Goal: Information Seeking & Learning: Learn about a topic

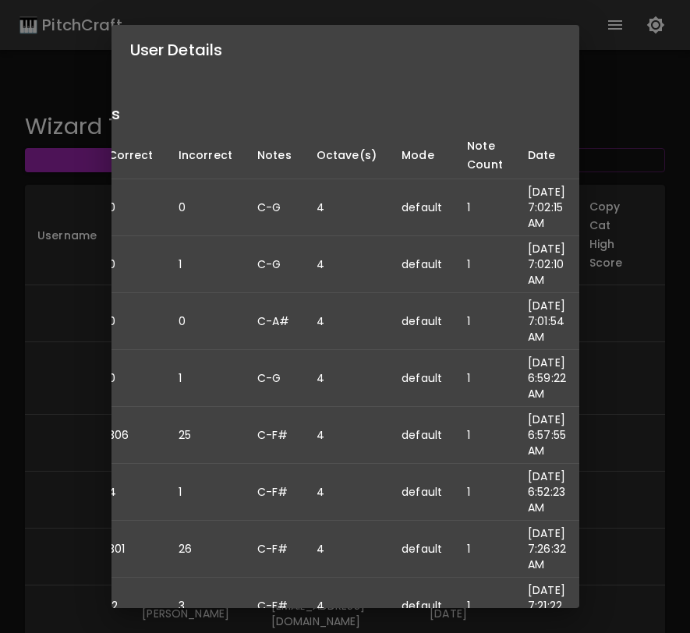
click at [621, 130] on div "User Details Name: [PERSON_NAME] Username: Email: [EMAIL_ADDRESS][DOMAIN_NAME] …" at bounding box center [345, 316] width 690 height 633
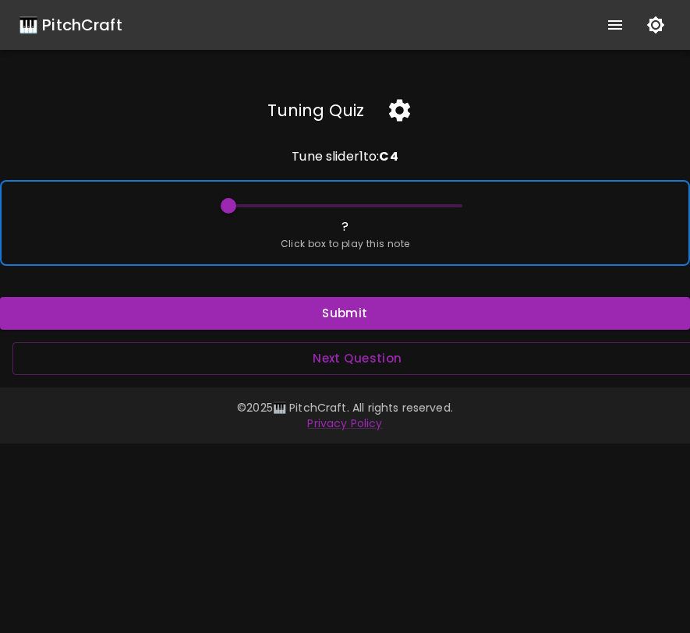
click at [401, 243] on span "Click box to play this note" at bounding box center [345, 244] width 129 height 16
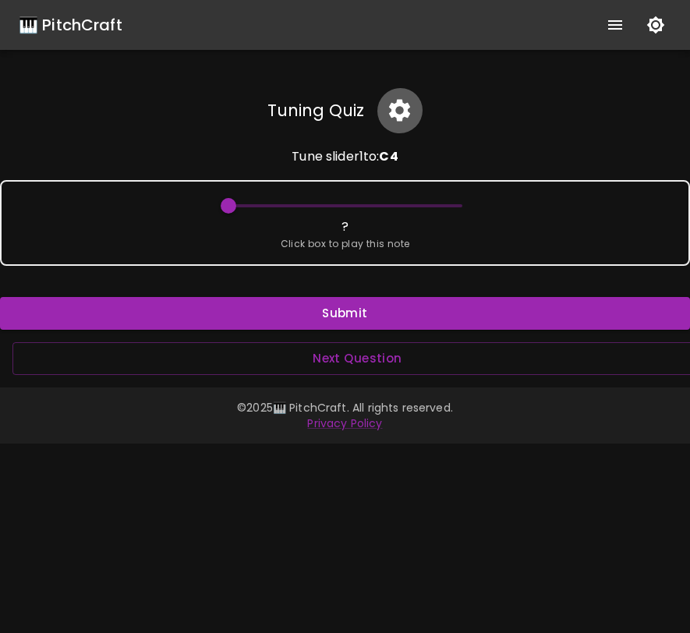
click at [408, 120] on icon "button" at bounding box center [399, 110] width 27 height 27
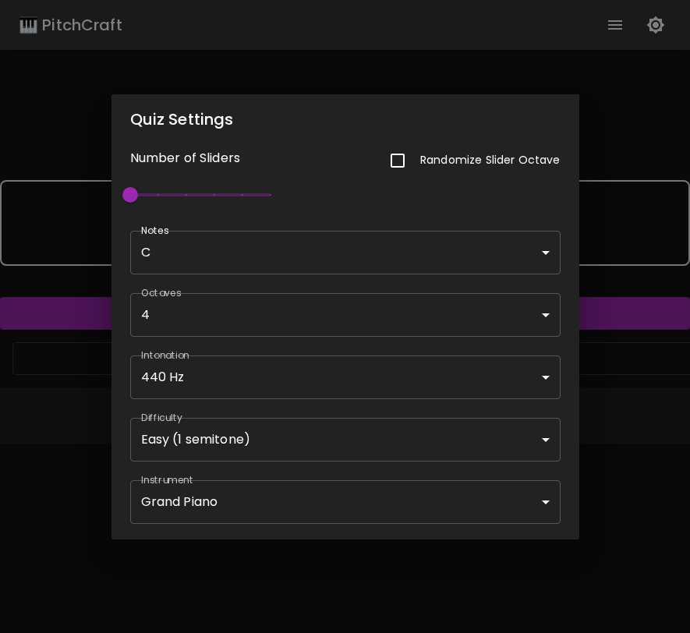
click at [347, 274] on div "Octaves 4 [4] ​" at bounding box center [335, 305] width 449 height 62
click at [358, 254] on body "🎹 PitchCraft About Badges Wizard Reading Pro Log Out Tuning Quiz Tune slider 1 …" at bounding box center [345, 316] width 690 height 633
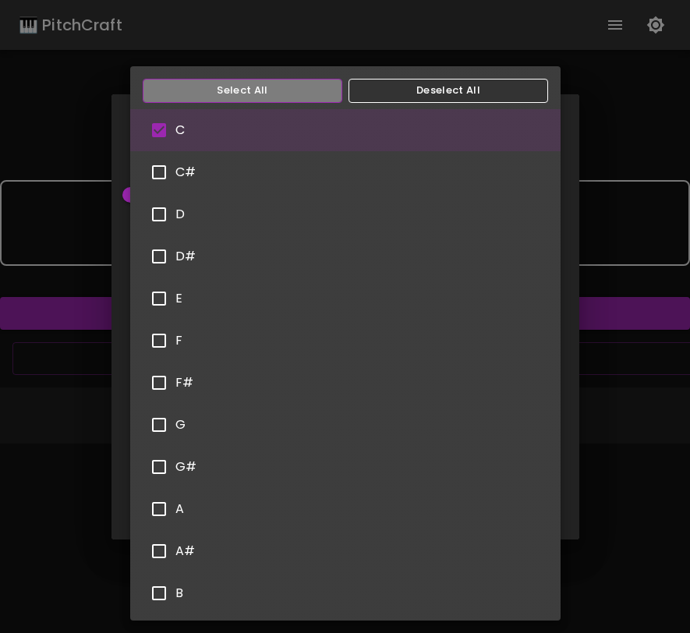
click at [293, 80] on button "Select All" at bounding box center [242, 91] width 199 height 24
type input "C,C#,D,D#,E,F,F#,G,G#,A,A#,B"
checkbox input "true"
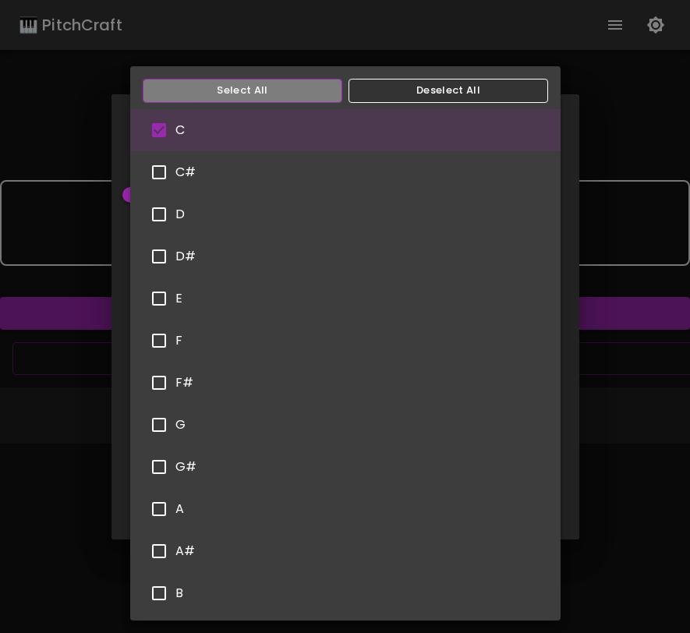
checkbox input "true"
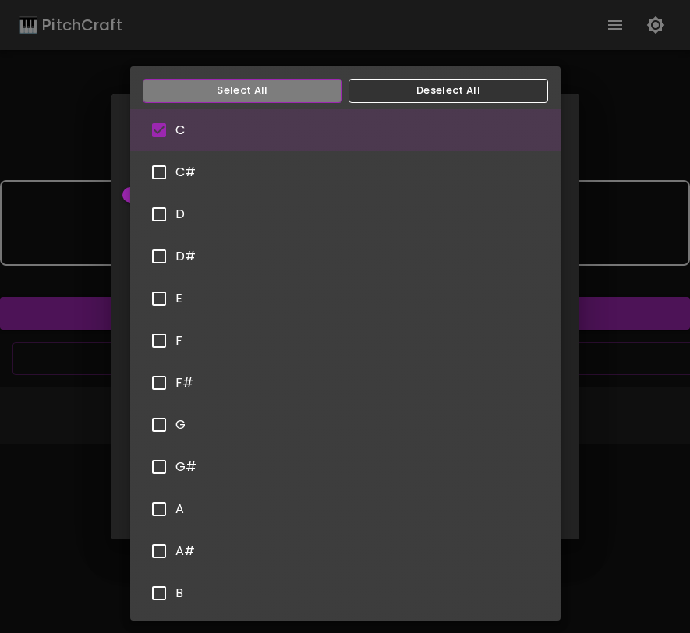
checkbox input "true"
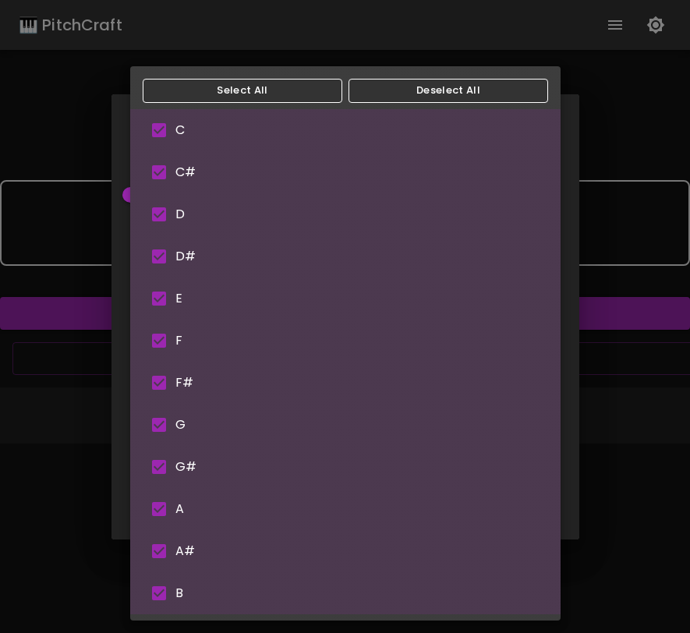
click at [584, 503] on div at bounding box center [345, 316] width 690 height 633
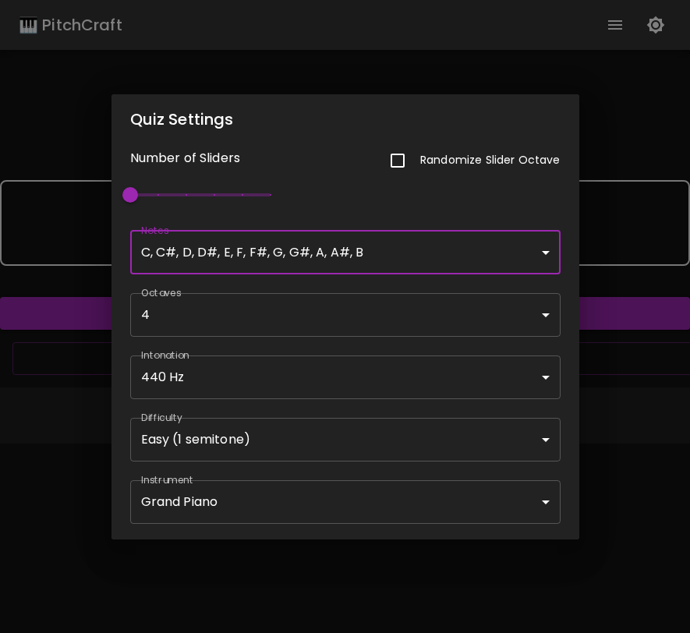
click at [464, 499] on body "🎹 PitchCraft About Badges Wizard Reading Pro Log Out Tuning Quiz Tune slider 1 …" at bounding box center [345, 316] width 690 height 633
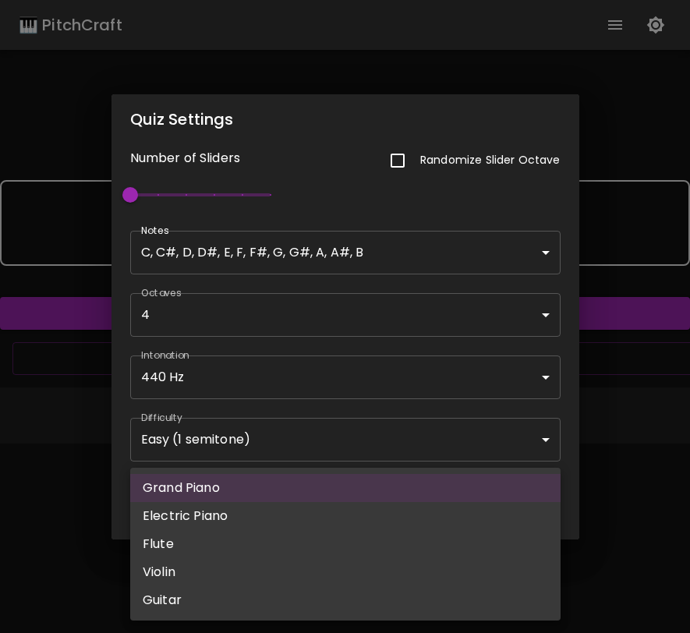
click at [460, 533] on li "Flute" at bounding box center [345, 544] width 430 height 28
type input "flute"
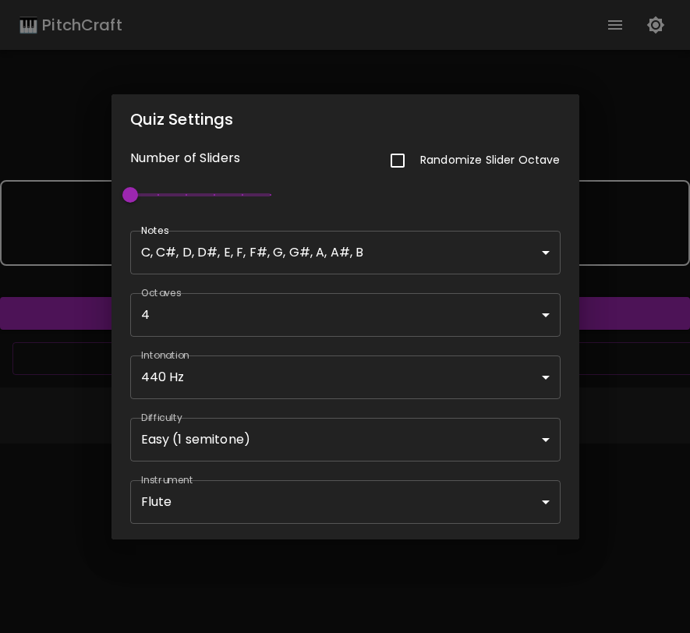
click at [599, 459] on div "Quiz Settings Number of Sliders Randomize Slider Octave 1 Notes C, C#, D, D#, E…" at bounding box center [345, 316] width 690 height 633
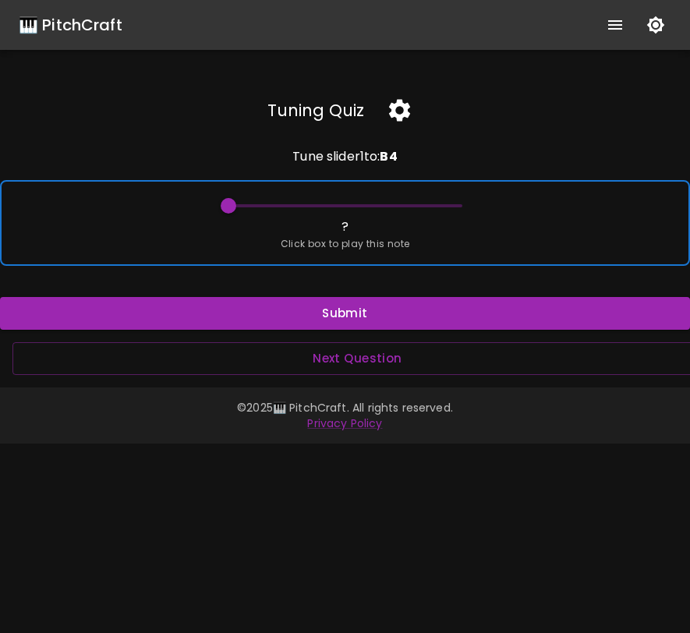
click at [470, 243] on div "? Click box to play this note" at bounding box center [345, 223] width 690 height 86
click at [226, 210] on span at bounding box center [229, 206] width 16 height 16
drag, startPoint x: 226, startPoint y: 209, endPoint x: 454, endPoint y: 208, distance: 227.6
click at [454, 208] on span at bounding box center [462, 206] width 16 height 16
drag, startPoint x: 454, startPoint y: 208, endPoint x: 464, endPoint y: 210, distance: 10.2
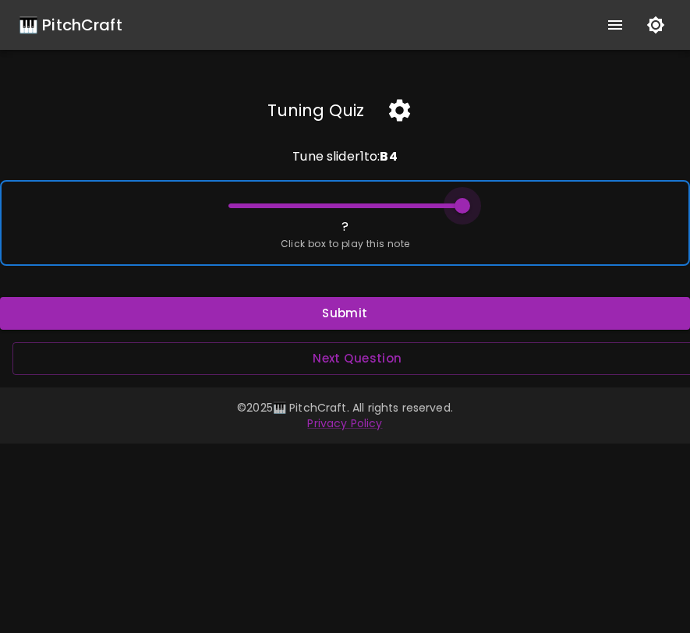
click at [464, 210] on span at bounding box center [462, 206] width 16 height 16
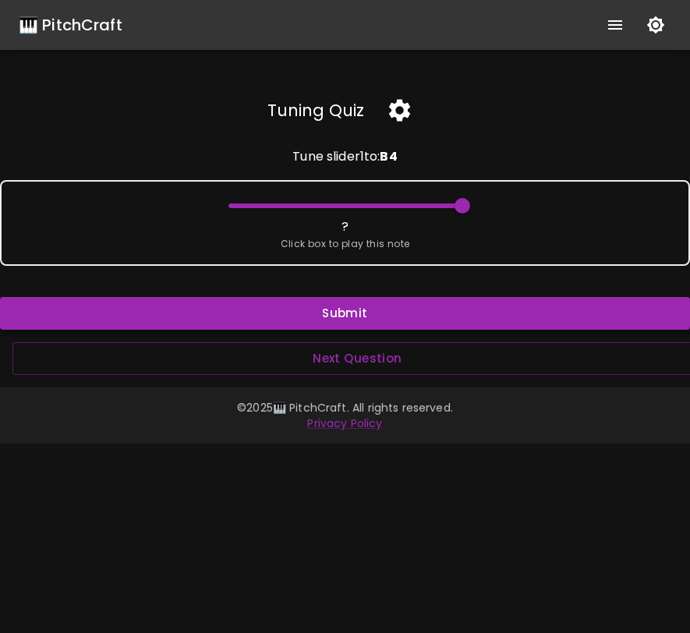
click at [435, 318] on button "Submit" at bounding box center [345, 313] width 690 height 33
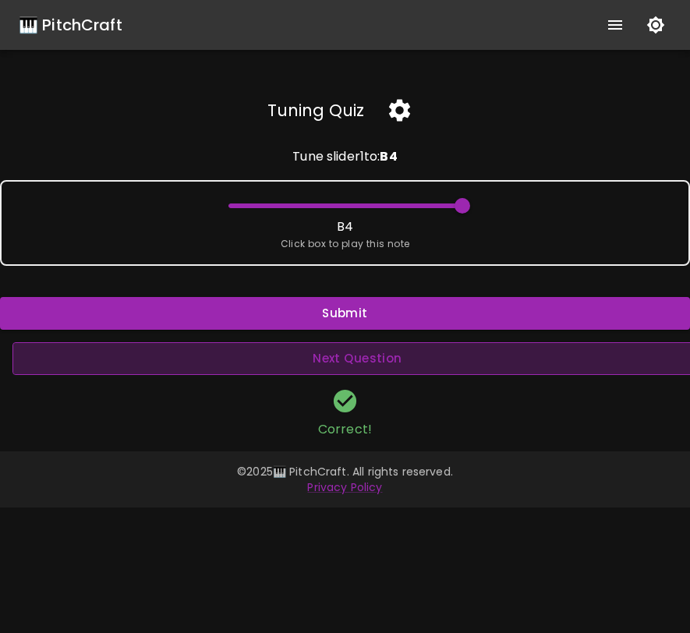
click at [440, 367] on button "Next Question" at bounding box center [357, 358] width 690 height 33
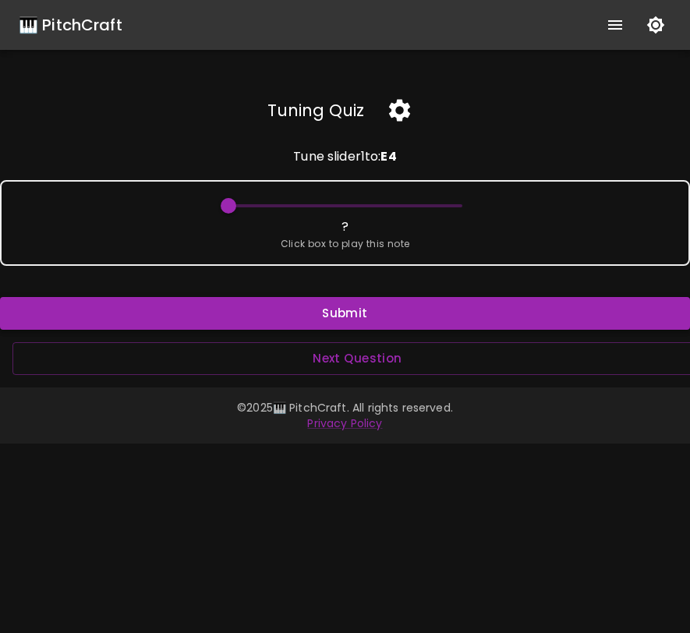
click at [435, 327] on button "Submit" at bounding box center [345, 313] width 690 height 33
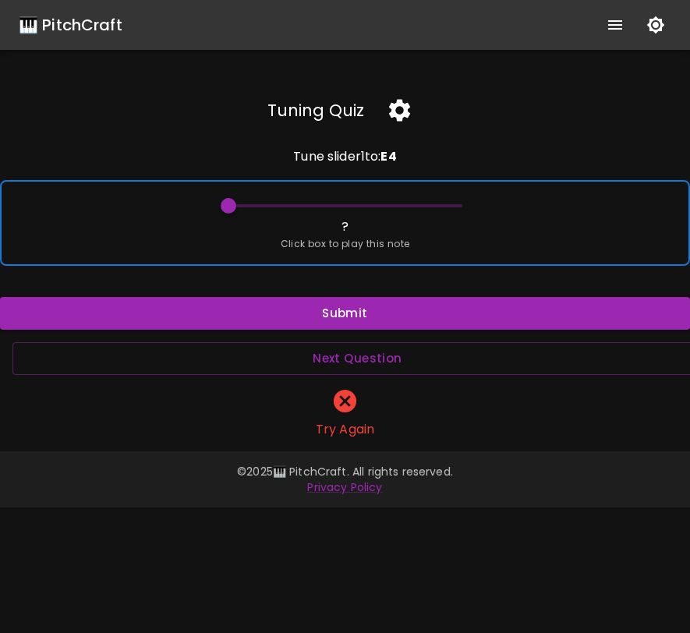
click at [482, 229] on div "? Click box to play this note" at bounding box center [345, 223] width 690 height 86
drag, startPoint x: 229, startPoint y: 200, endPoint x: 307, endPoint y: 203, distance: 78.0
click at [307, 203] on span at bounding box center [313, 206] width 16 height 16
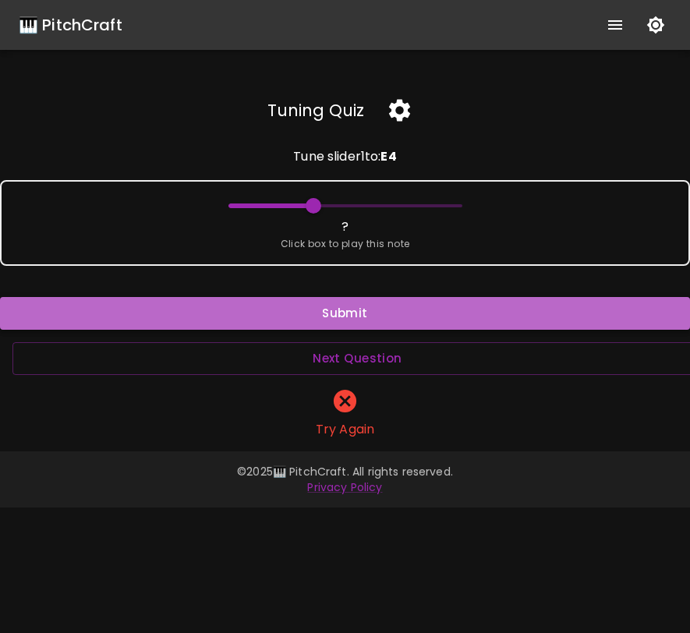
click at [351, 312] on button "Submit" at bounding box center [345, 313] width 690 height 33
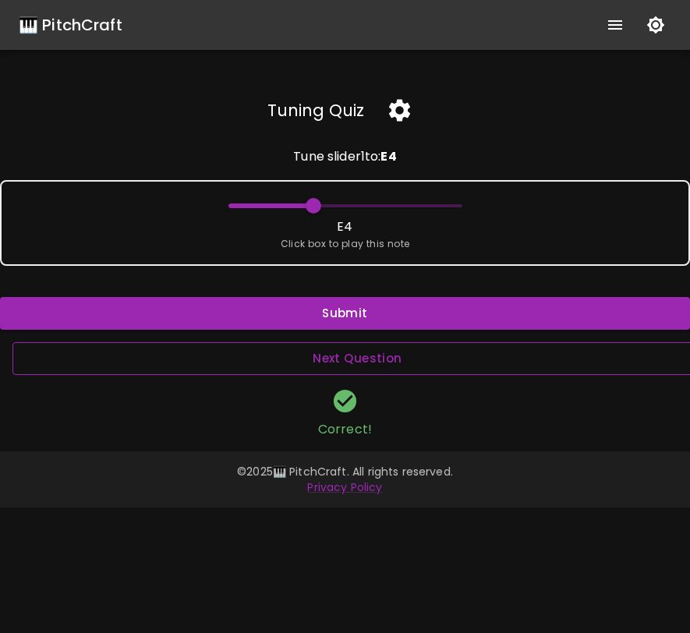
click at [361, 361] on button "Next Question" at bounding box center [357, 358] width 690 height 33
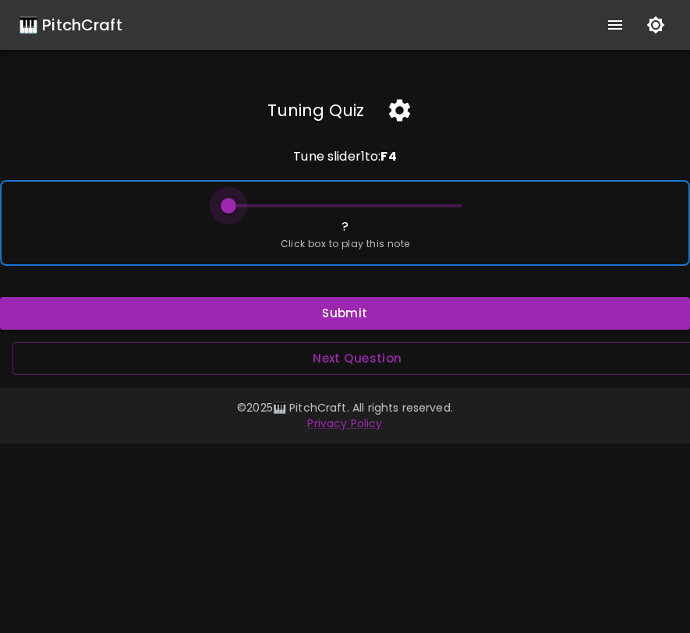
click at [231, 207] on span at bounding box center [229, 206] width 16 height 16
type input "65"
drag, startPoint x: 231, startPoint y: 207, endPoint x: 330, endPoint y: 214, distance: 99.2
click at [330, 214] on span at bounding box center [335, 206] width 16 height 16
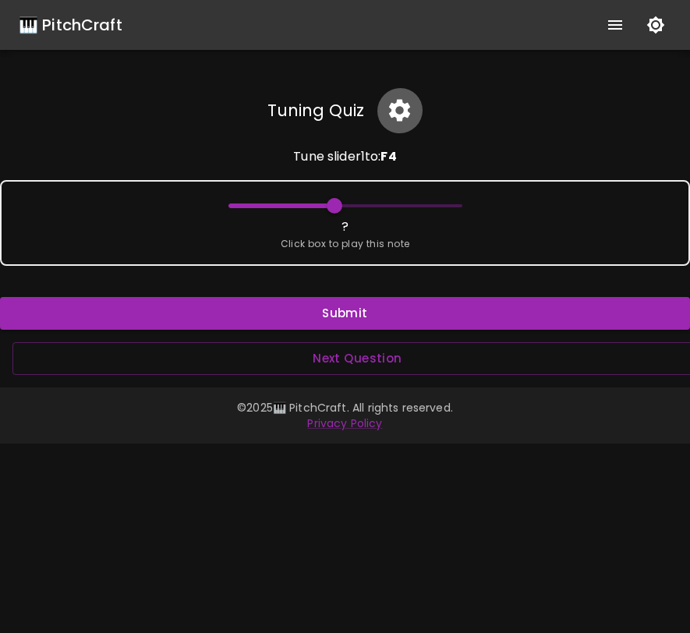
click at [402, 120] on icon "button" at bounding box center [399, 110] width 27 height 27
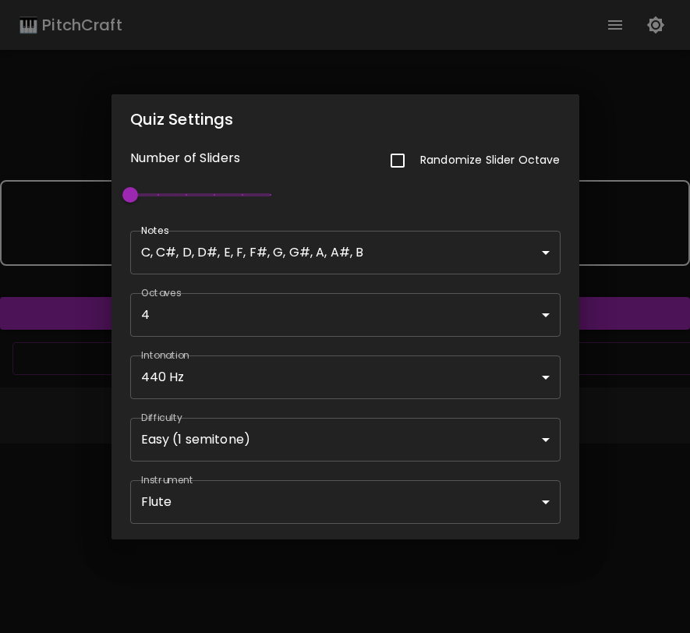
click at [402, 154] on input "checkbox" at bounding box center [397, 160] width 33 height 33
checkbox input "true"
click at [604, 148] on div "Quiz Settings Number of Sliders Randomize Slider Octave 1 Notes C, C#, D, D#, E…" at bounding box center [345, 316] width 690 height 633
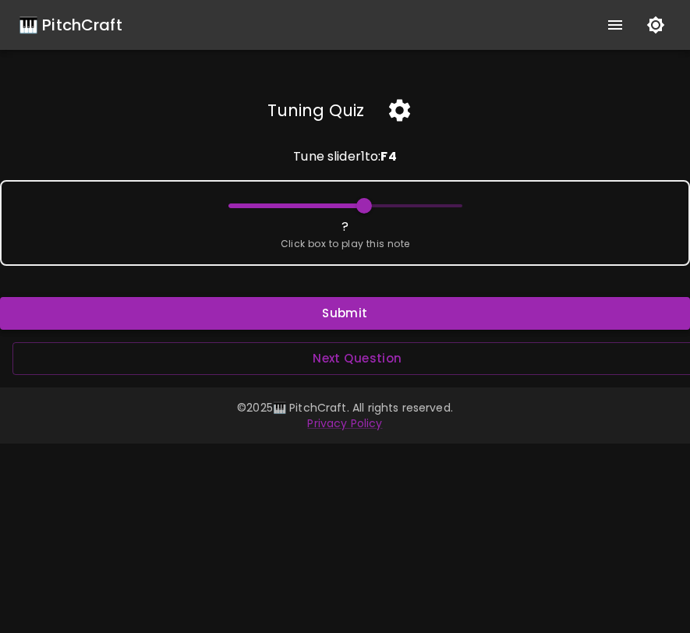
click at [373, 316] on button "Submit" at bounding box center [345, 313] width 690 height 33
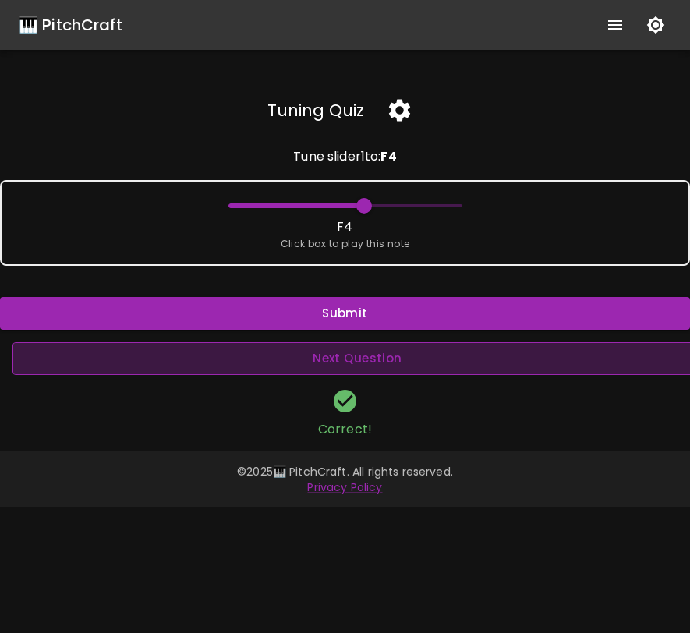
click at [366, 356] on button "Next Question" at bounding box center [357, 358] width 690 height 33
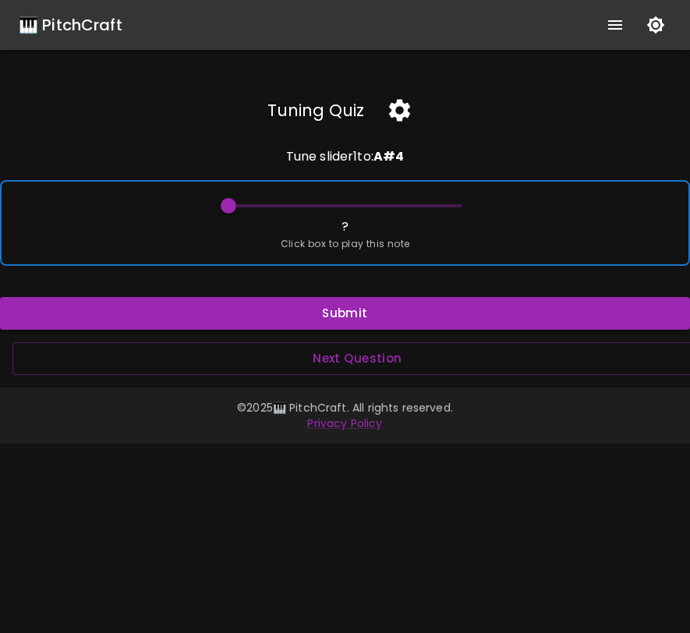
click at [228, 200] on span at bounding box center [229, 206] width 16 height 16
drag, startPoint x: 228, startPoint y: 200, endPoint x: 410, endPoint y: 203, distance: 181.6
click at [410, 203] on span at bounding box center [404, 206] width 16 height 16
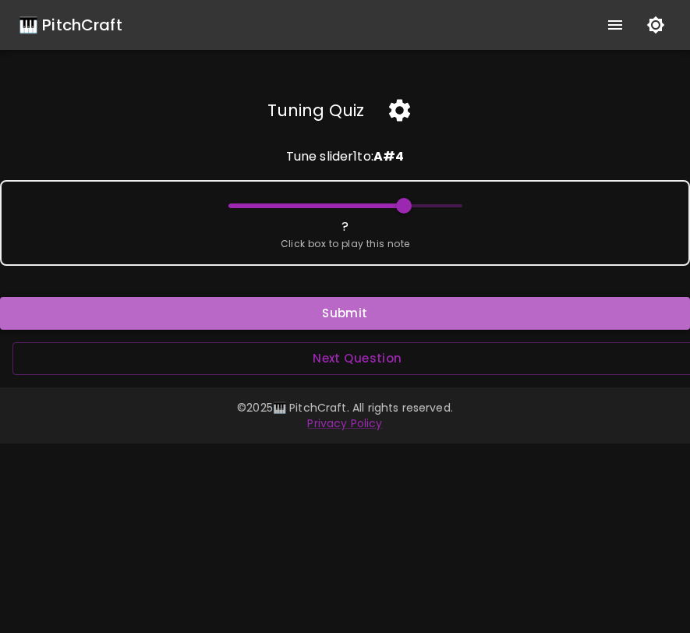
click at [394, 309] on button "Submit" at bounding box center [345, 313] width 690 height 33
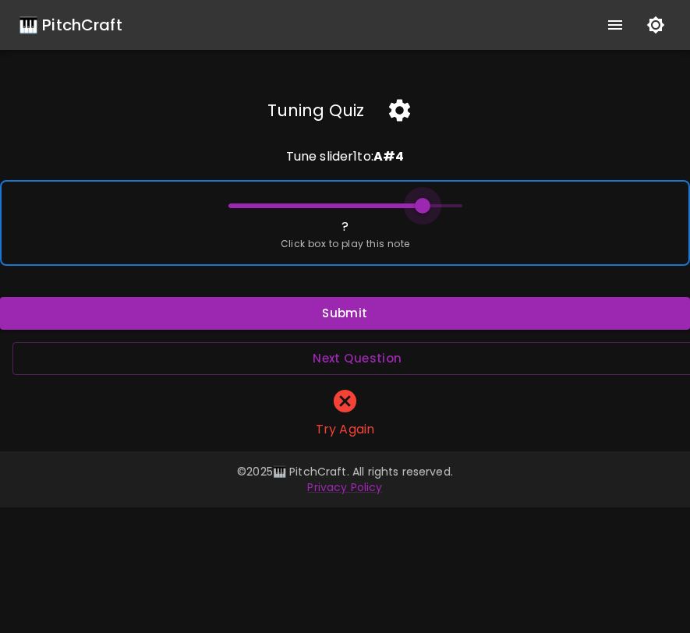
drag, startPoint x: 407, startPoint y: 210, endPoint x: 422, endPoint y: 210, distance: 14.8
click at [422, 210] on span at bounding box center [423, 206] width 16 height 16
drag, startPoint x: 422, startPoint y: 210, endPoint x: 392, endPoint y: 206, distance: 30.6
click at [392, 205] on span at bounding box center [384, 206] width 16 height 16
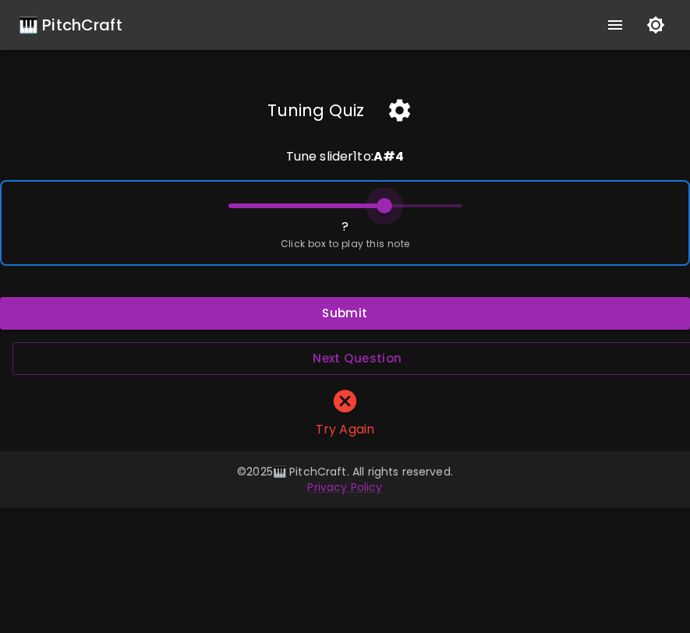
click at [392, 206] on span at bounding box center [384, 206] width 16 height 16
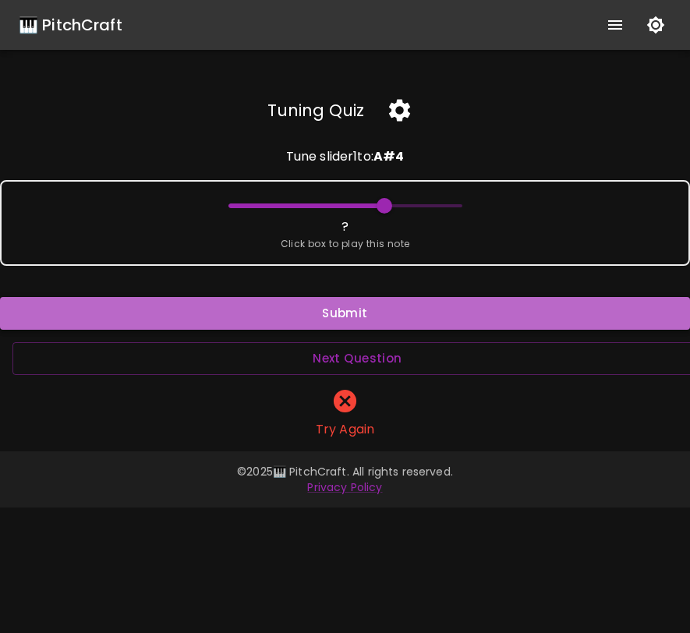
click at [401, 308] on button "Submit" at bounding box center [345, 313] width 690 height 33
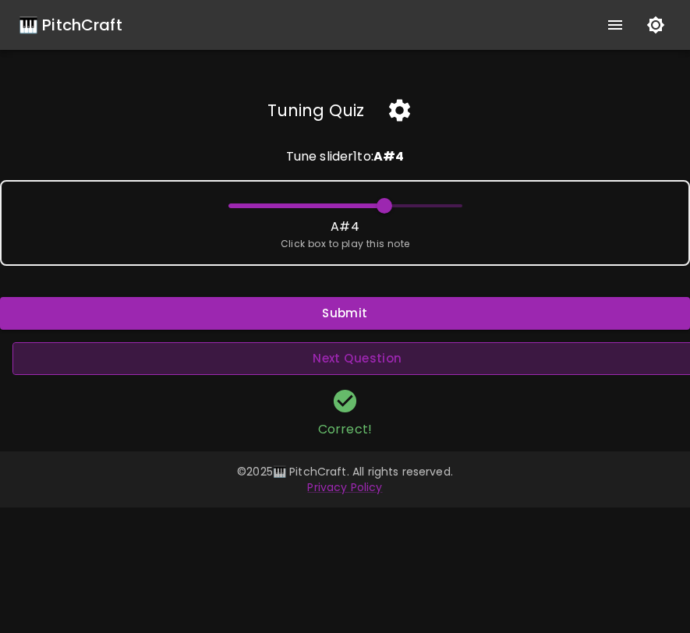
click at [394, 349] on button "Next Question" at bounding box center [357, 358] width 690 height 33
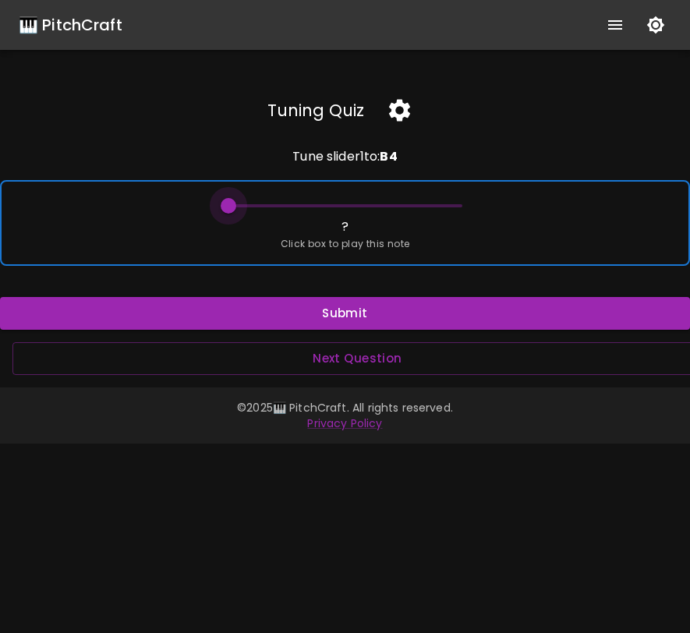
click at [225, 199] on span at bounding box center [229, 206] width 16 height 16
drag, startPoint x: 226, startPoint y: 199, endPoint x: 312, endPoint y: 204, distance: 86.7
click at [313, 204] on span at bounding box center [306, 206] width 16 height 16
drag, startPoint x: 309, startPoint y: 204, endPoint x: 349, endPoint y: 205, distance: 39.8
click at [349, 205] on span at bounding box center [345, 206] width 16 height 16
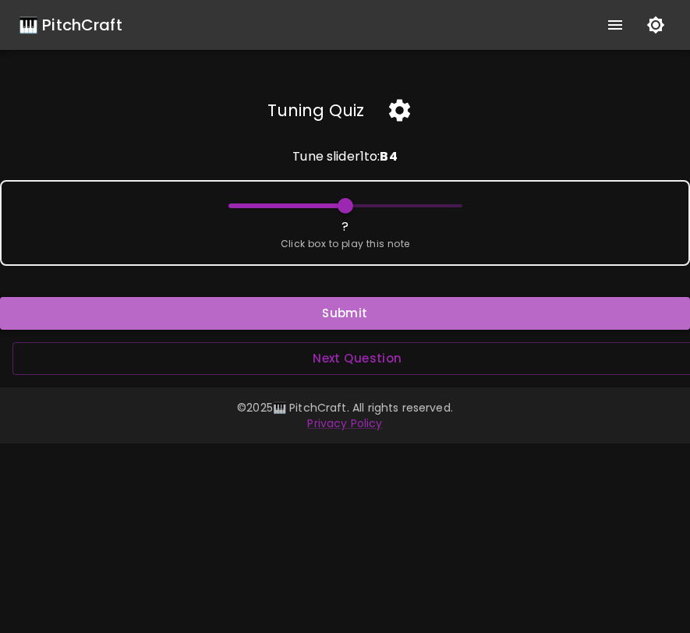
click at [353, 312] on button "Submit" at bounding box center [345, 313] width 690 height 33
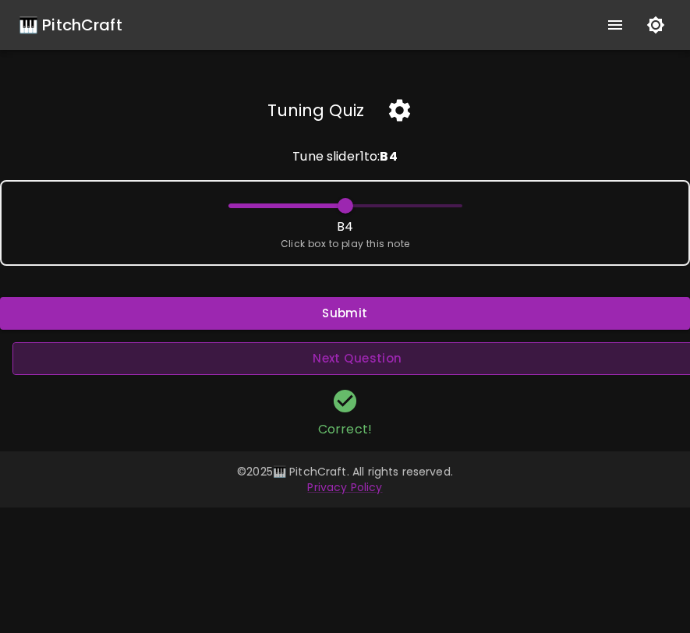
click at [358, 363] on button "Next Question" at bounding box center [357, 358] width 690 height 33
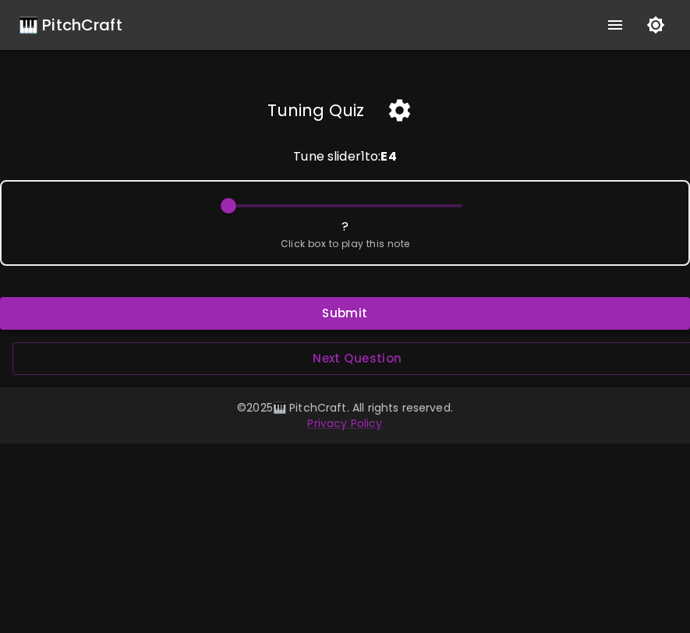
click at [369, 316] on button "Submit" at bounding box center [345, 313] width 690 height 33
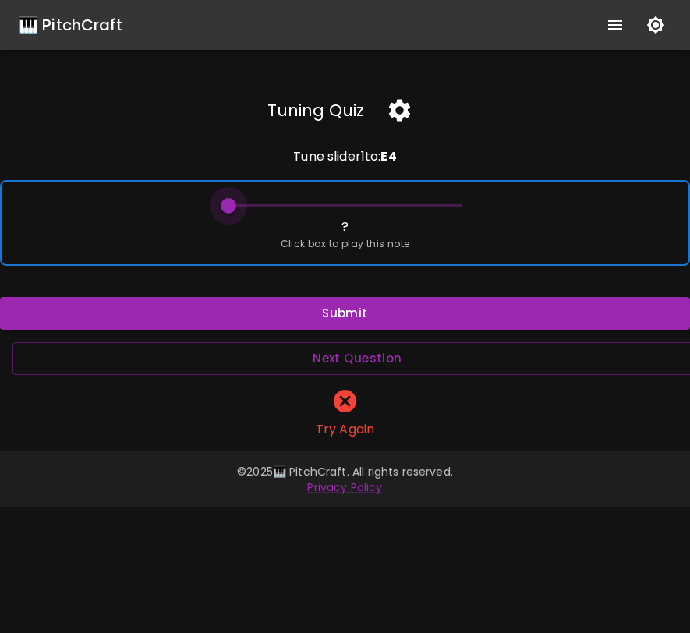
click at [228, 203] on span at bounding box center [229, 206] width 16 height 16
drag, startPoint x: 228, startPoint y: 203, endPoint x: 332, endPoint y: 203, distance: 104.4
click at [332, 203] on span at bounding box center [326, 206] width 16 height 16
click at [333, 203] on span at bounding box center [326, 206] width 16 height 16
click at [337, 203] on span at bounding box center [345, 206] width 16 height 16
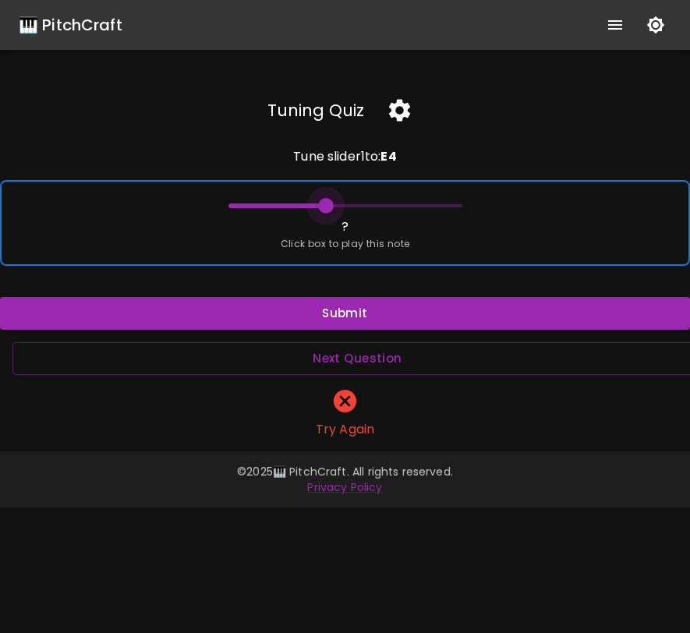
drag, startPoint x: 344, startPoint y: 204, endPoint x: 327, endPoint y: 203, distance: 18.0
click at [327, 203] on span at bounding box center [326, 206] width 16 height 16
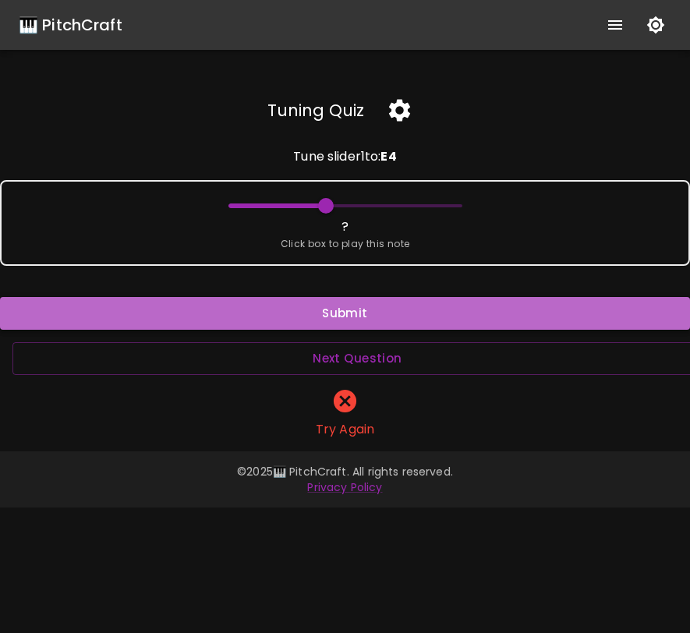
click at [346, 309] on button "Submit" at bounding box center [345, 313] width 690 height 33
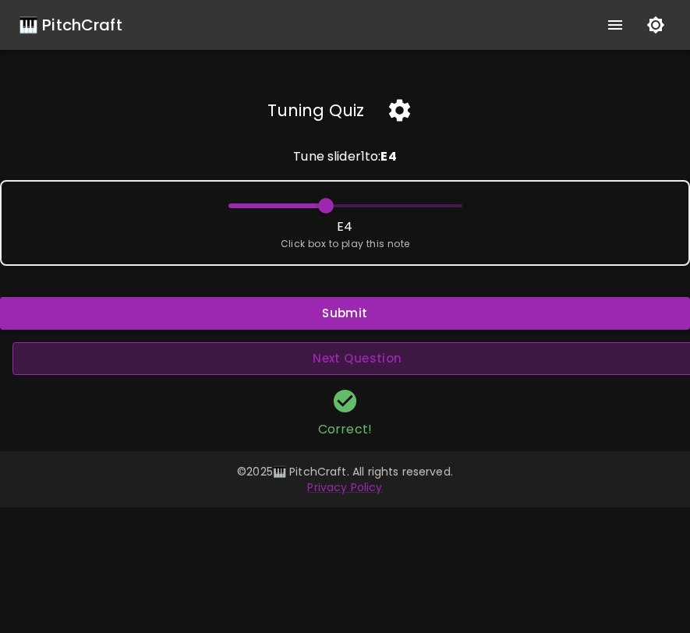
click at [344, 363] on button "Next Question" at bounding box center [357, 358] width 690 height 33
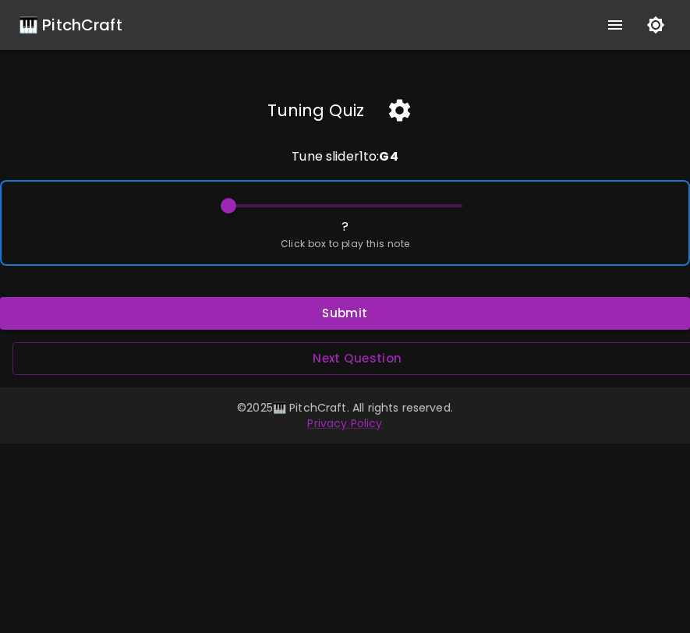
click at [224, 210] on span at bounding box center [229, 206] width 16 height 16
drag, startPoint x: 226, startPoint y: 207, endPoint x: 430, endPoint y: 208, distance: 204.2
click at [430, 208] on span at bounding box center [423, 206] width 16 height 16
drag, startPoint x: 423, startPoint y: 203, endPoint x: 411, endPoint y: 203, distance: 12.5
click at [411, 203] on span at bounding box center [404, 206] width 16 height 16
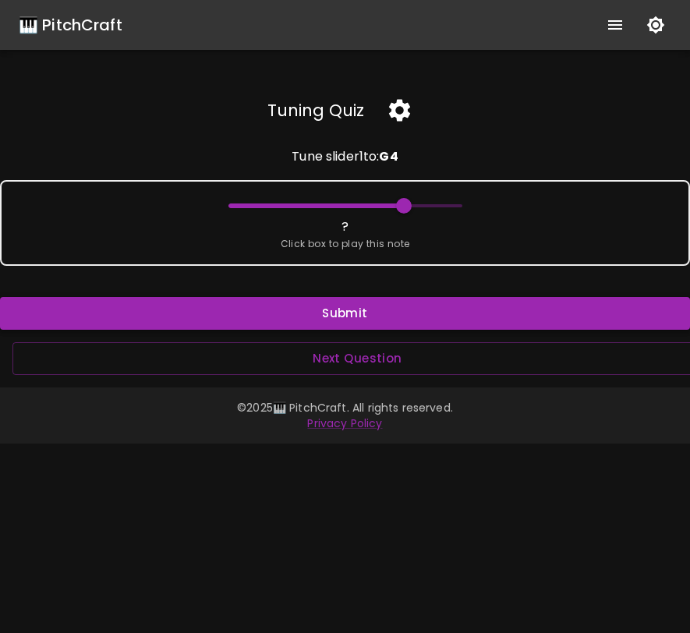
click at [402, 310] on button "Submit" at bounding box center [345, 313] width 690 height 33
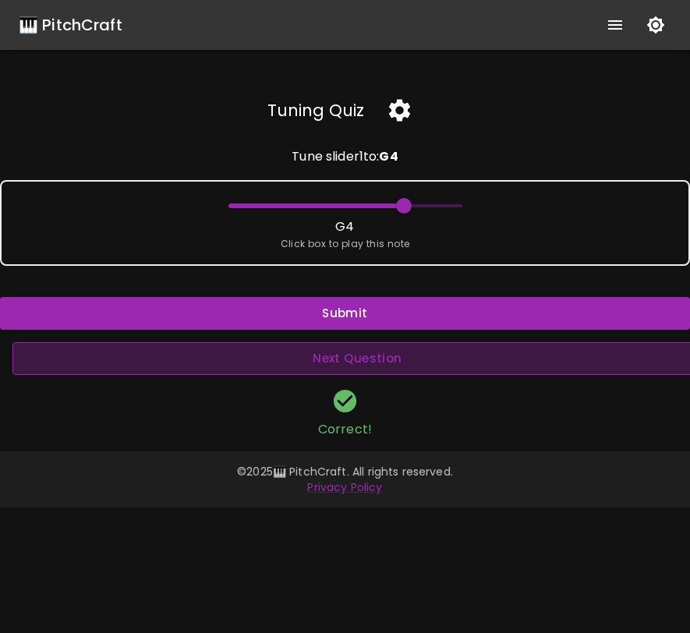
click at [394, 349] on button "Next Question" at bounding box center [357, 358] width 690 height 33
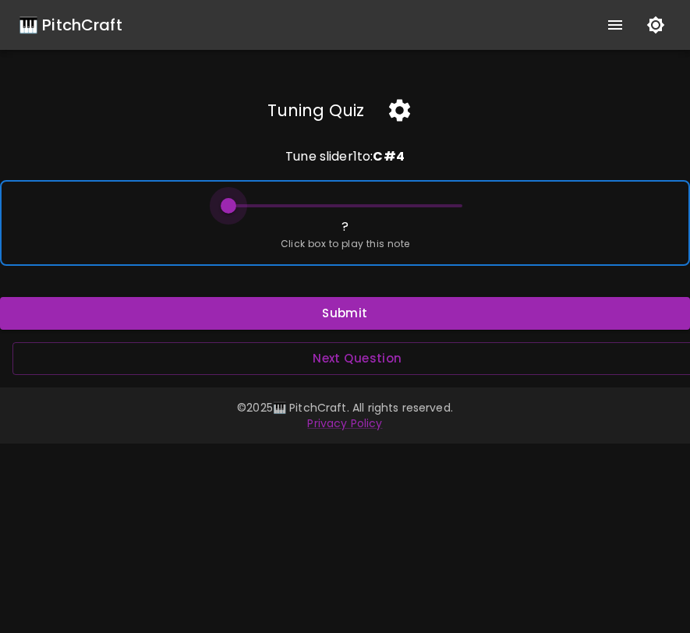
click at [223, 203] on span at bounding box center [229, 206] width 16 height 16
drag, startPoint x: 223, startPoint y: 203, endPoint x: 363, endPoint y: 194, distance: 140.6
click at [363, 198] on span at bounding box center [364, 206] width 16 height 16
click at [364, 205] on span at bounding box center [364, 206] width 16 height 16
drag, startPoint x: 364, startPoint y: 205, endPoint x: 373, endPoint y: 204, distance: 9.4
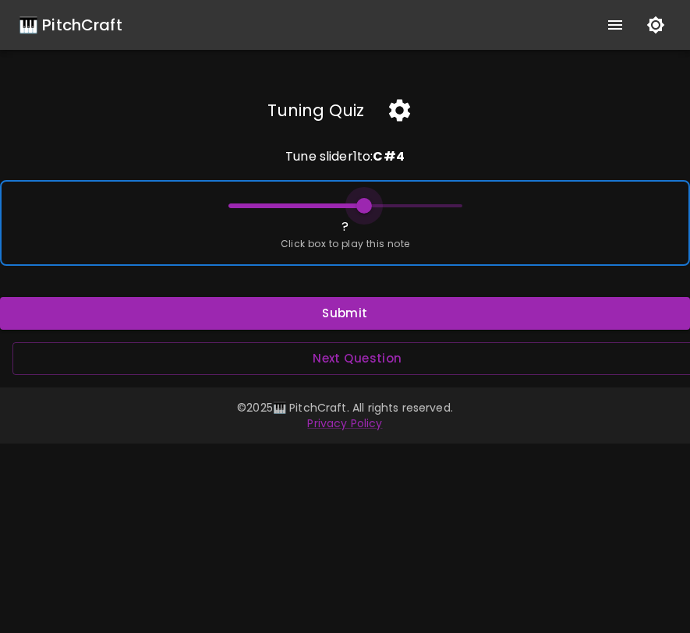
click at [372, 204] on span at bounding box center [364, 206] width 16 height 16
drag, startPoint x: 372, startPoint y: 204, endPoint x: 323, endPoint y: 208, distance: 49.2
click at [323, 208] on span at bounding box center [326, 206] width 16 height 16
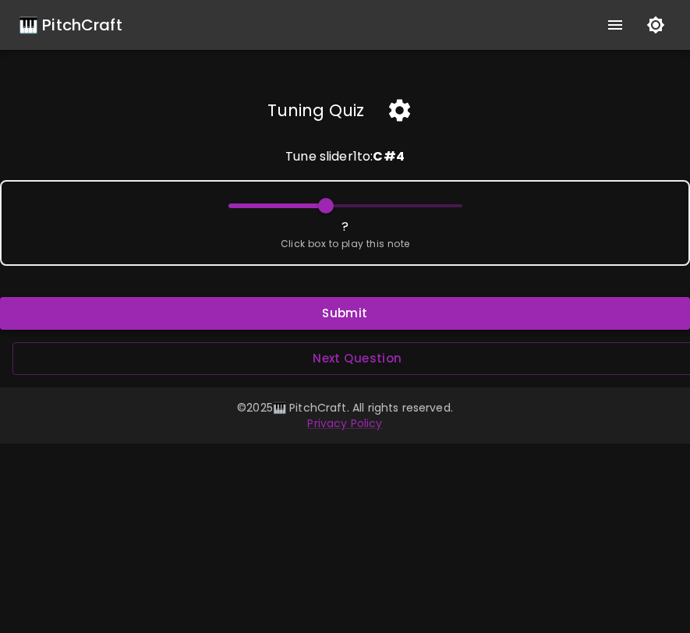
click at [334, 315] on button "Submit" at bounding box center [345, 313] width 690 height 33
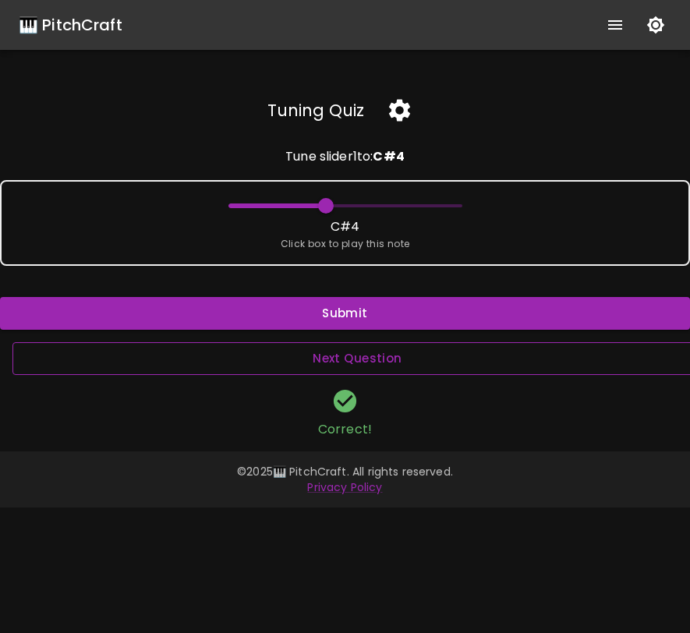
click at [351, 351] on button "Next Question" at bounding box center [357, 358] width 690 height 33
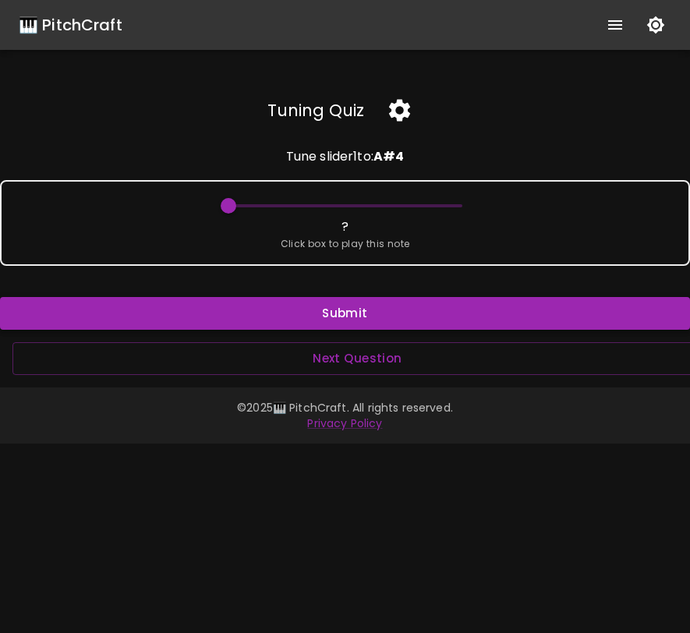
click at [323, 303] on button "Submit" at bounding box center [345, 313] width 690 height 33
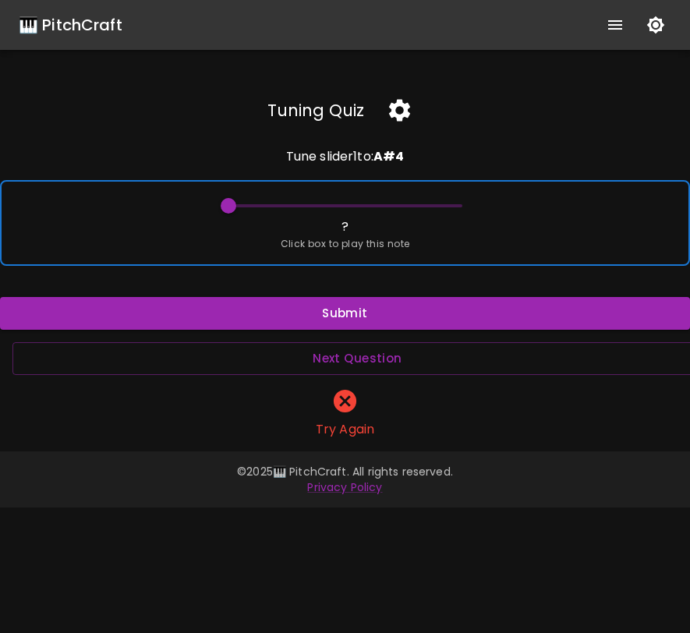
click at [254, 222] on div "? Click box to play this note" at bounding box center [345, 223] width 690 height 86
drag, startPoint x: 228, startPoint y: 204, endPoint x: 387, endPoint y: 205, distance: 159.0
click at [387, 205] on span at bounding box center [384, 206] width 16 height 16
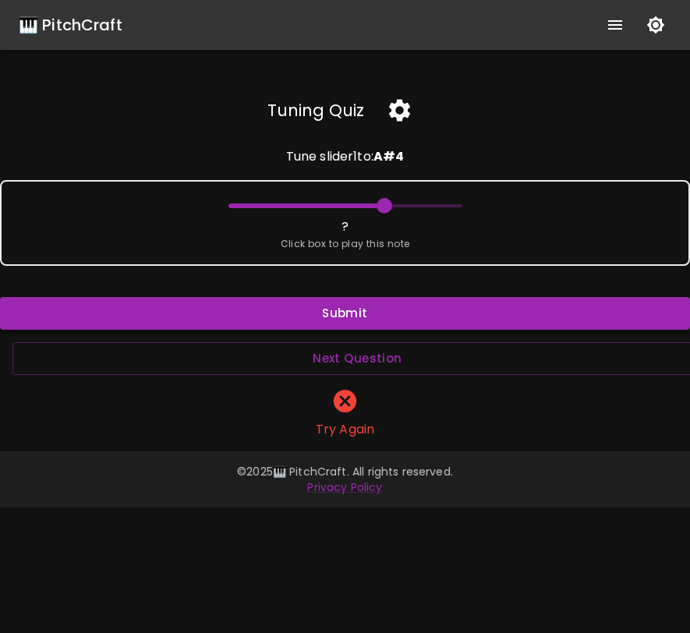
click at [397, 312] on button "Submit" at bounding box center [345, 313] width 690 height 33
click at [406, 113] on icon "button" at bounding box center [399, 111] width 21 height 22
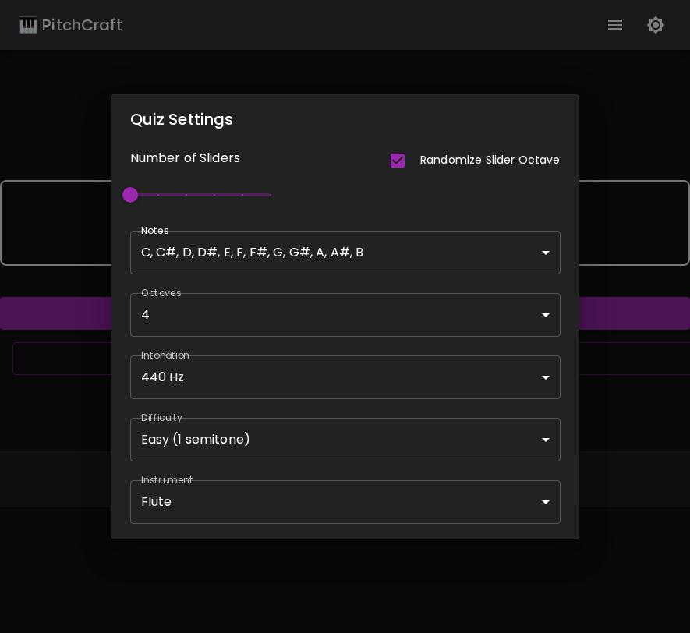
click at [458, 445] on body "🎹 PitchCraft About Badges Wizard Reading Pro Log Out Tuning Quiz Tune slider 1 …" at bounding box center [345, 316] width 690 height 633
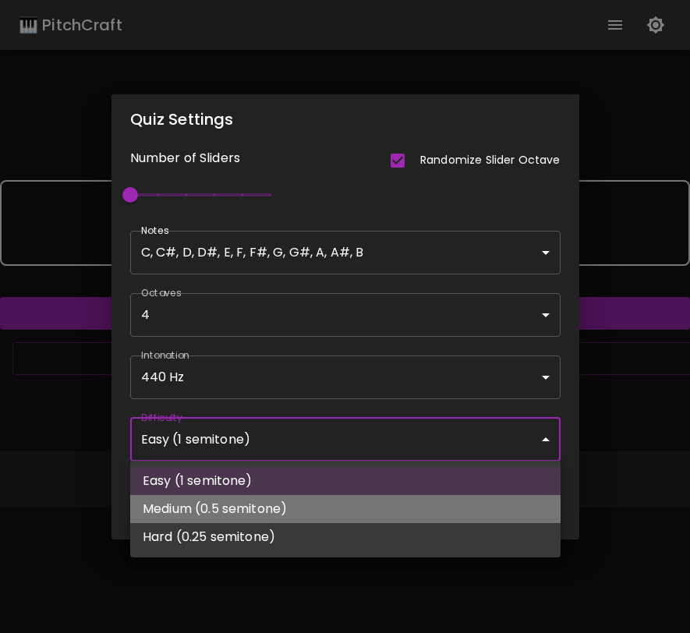
click at [443, 497] on li "Medium (0.5 semitone)" at bounding box center [345, 509] width 430 height 28
type input "51"
type input "Medium (0.5 semitone)"
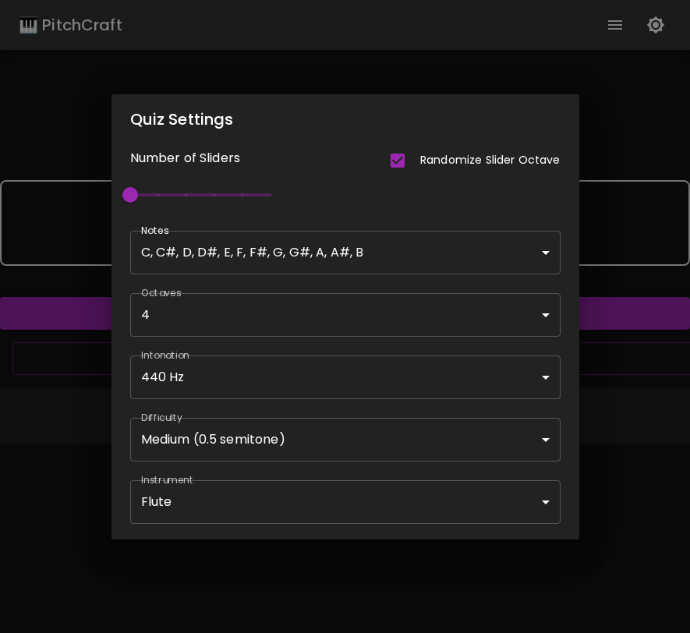
click at [641, 422] on div "Quiz Settings Number of Sliders Randomize Slider Octave 1 Notes C, C#, D, D#, E…" at bounding box center [345, 316] width 690 height 633
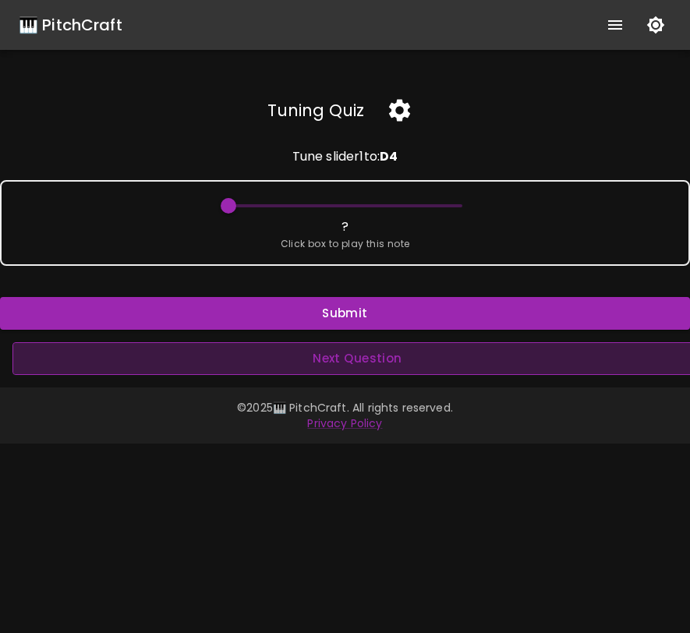
click at [395, 355] on button "Next Question" at bounding box center [357, 358] width 690 height 33
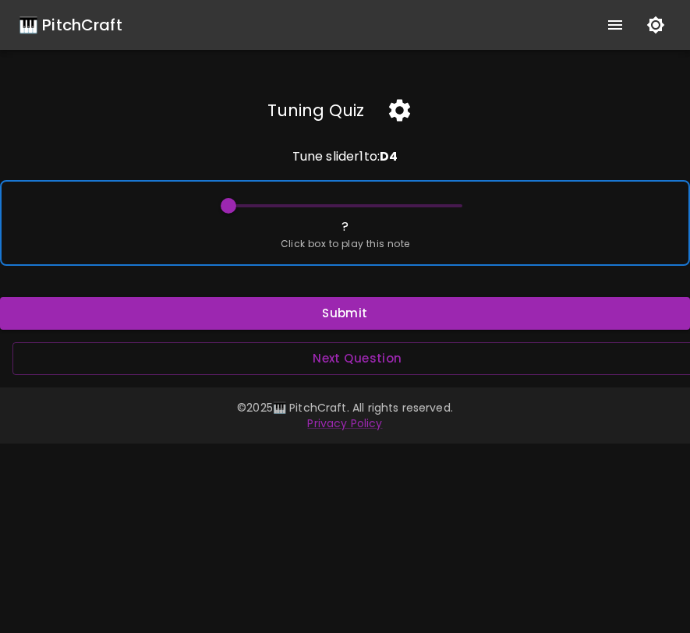
click at [389, 251] on span "Click box to play this note" at bounding box center [345, 244] width 129 height 16
drag, startPoint x: 224, startPoint y: 210, endPoint x: 436, endPoint y: 214, distance: 211.2
click at [436, 214] on span at bounding box center [433, 206] width 16 height 16
click at [436, 203] on span at bounding box center [433, 206] width 16 height 16
drag, startPoint x: 435, startPoint y: 203, endPoint x: 425, endPoint y: 203, distance: 9.4
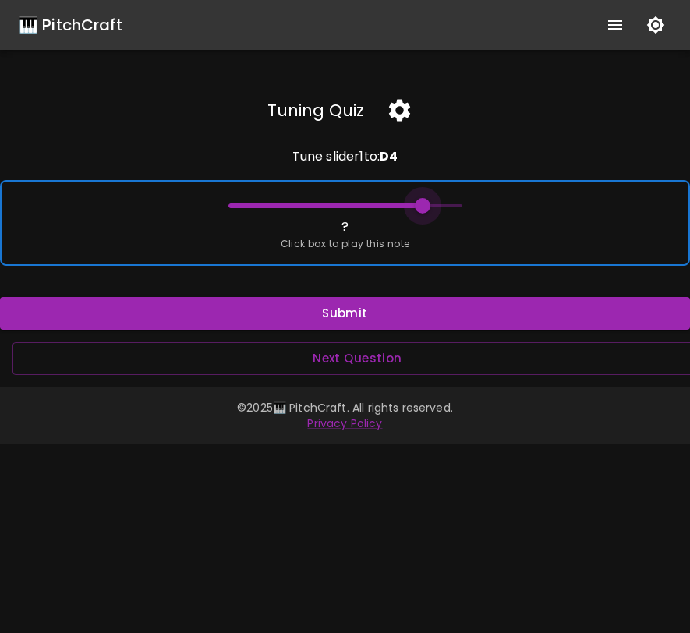
click at [425, 203] on span at bounding box center [423, 206] width 16 height 16
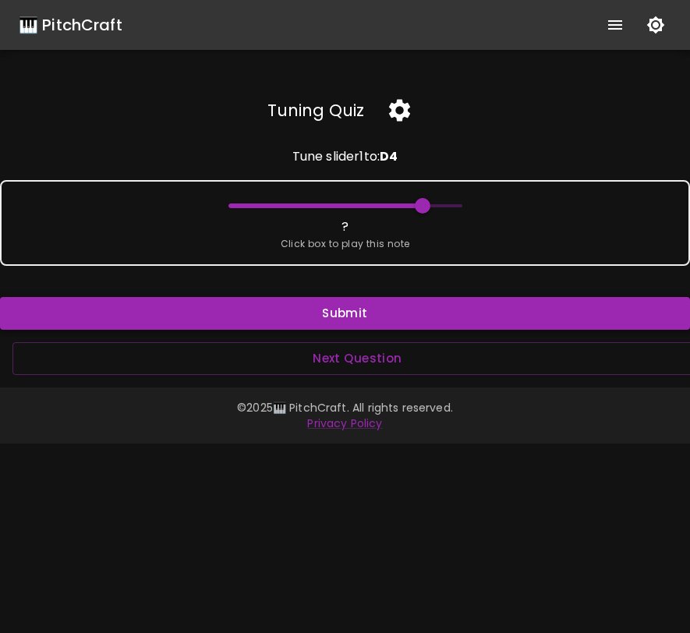
click at [436, 312] on button "Submit" at bounding box center [345, 313] width 690 height 33
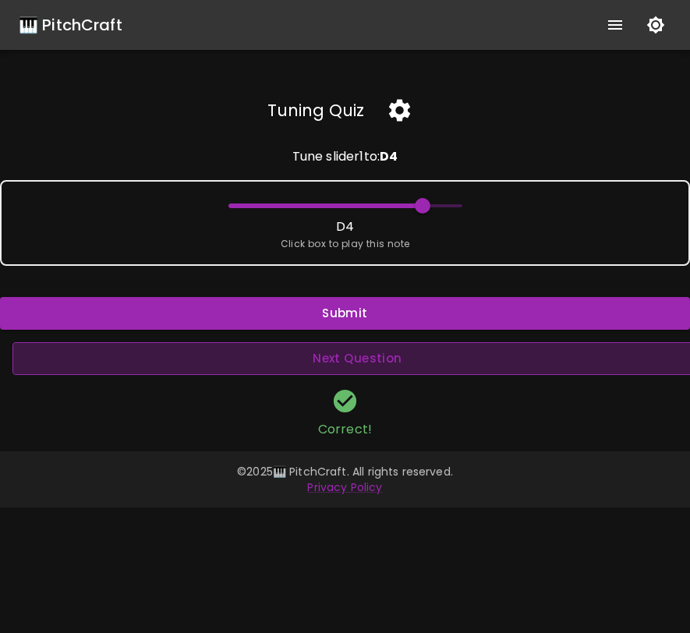
click at [428, 362] on button "Next Question" at bounding box center [357, 358] width 690 height 33
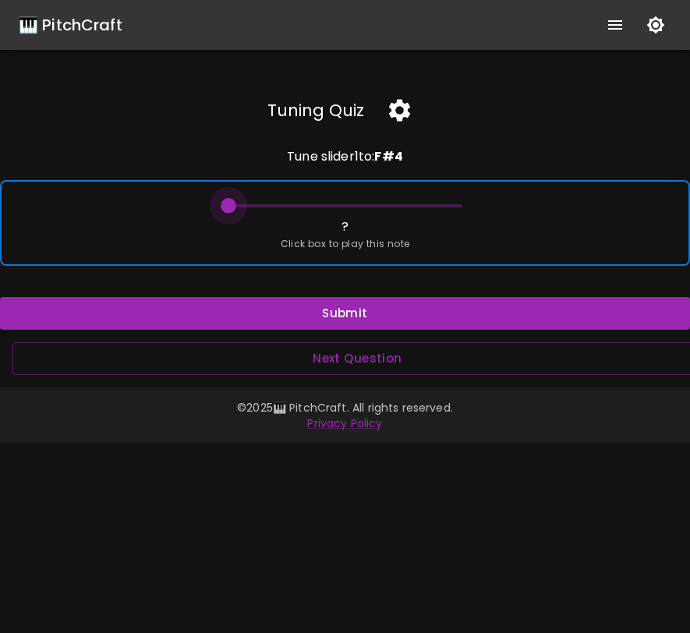
click at [225, 205] on span at bounding box center [229, 206] width 16 height 16
drag, startPoint x: 227, startPoint y: 204, endPoint x: 309, endPoint y: 201, distance: 82.7
click at [309, 201] on span at bounding box center [306, 206] width 16 height 16
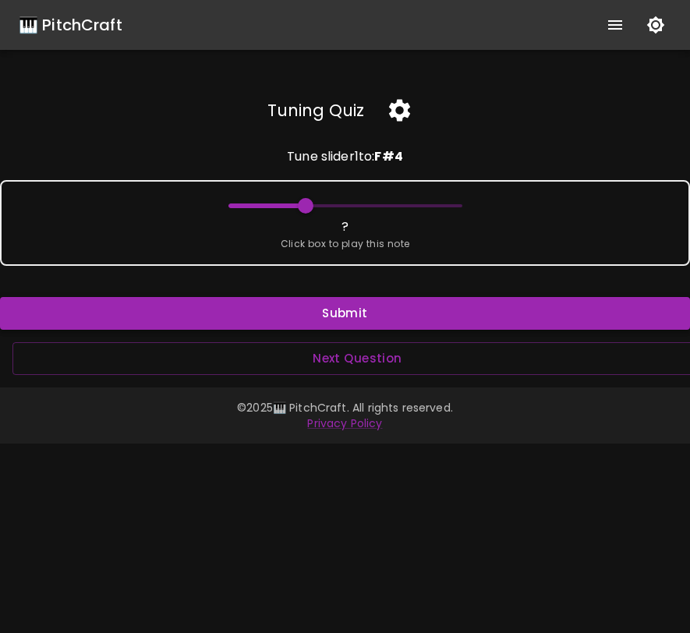
click at [328, 315] on button "Submit" at bounding box center [345, 313] width 690 height 33
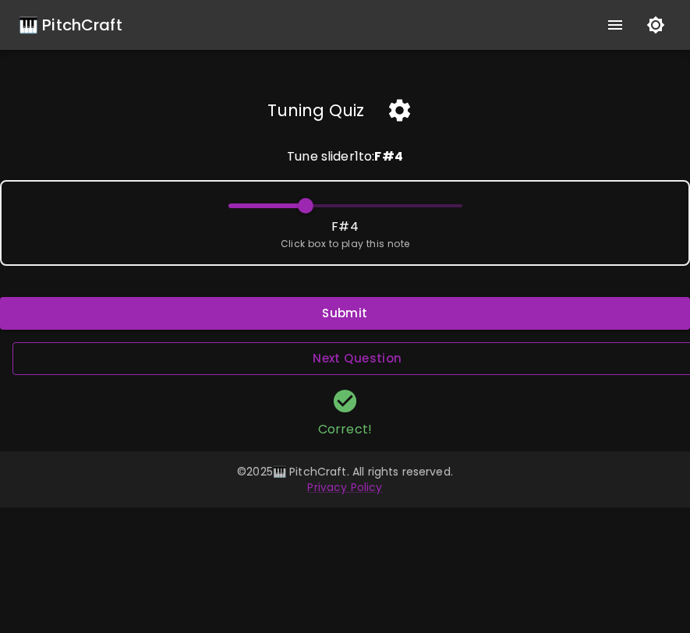
click at [335, 361] on button "Next Question" at bounding box center [357, 358] width 690 height 33
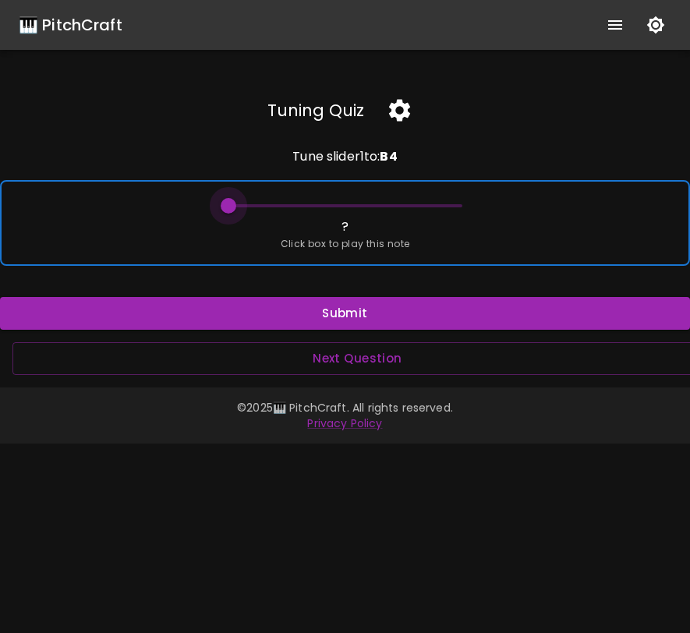
click at [232, 203] on span at bounding box center [229, 206] width 16 height 16
drag, startPoint x: 231, startPoint y: 203, endPoint x: 390, endPoint y: 205, distance: 158.2
click at [390, 205] on span at bounding box center [394, 206] width 16 height 16
drag, startPoint x: 390, startPoint y: 205, endPoint x: 377, endPoint y: 206, distance: 12.5
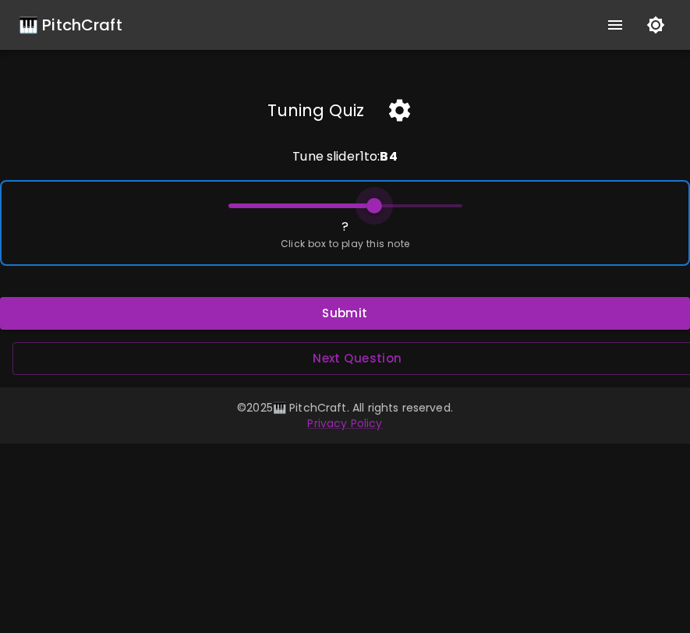
click at [377, 206] on span at bounding box center [374, 206] width 16 height 16
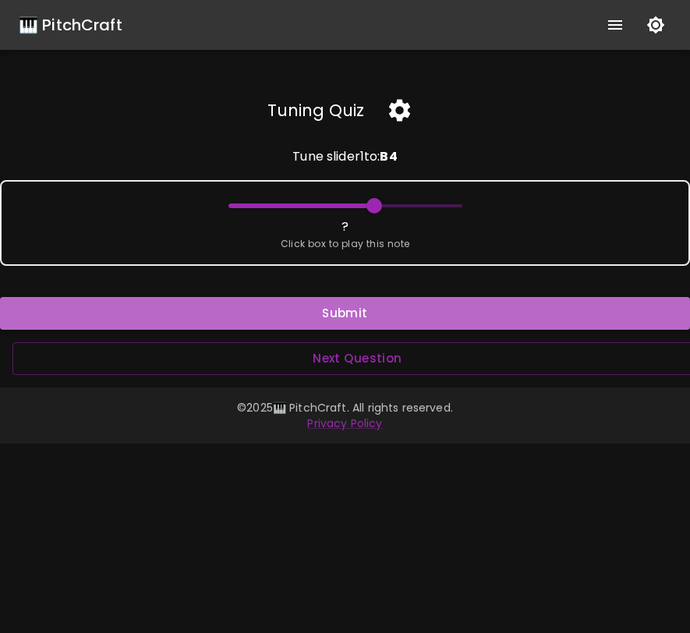
click at [391, 317] on button "Submit" at bounding box center [345, 313] width 690 height 33
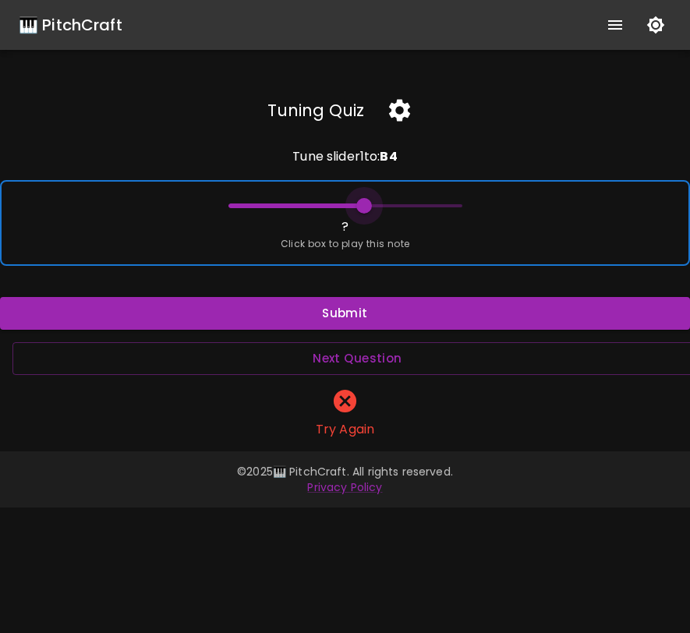
click at [367, 207] on span at bounding box center [364, 206] width 16 height 16
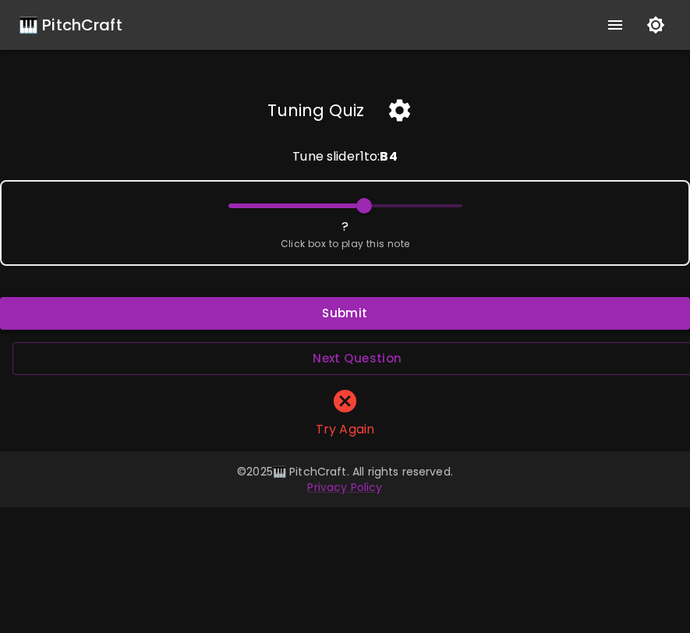
click at [387, 319] on button "Submit" at bounding box center [345, 313] width 690 height 33
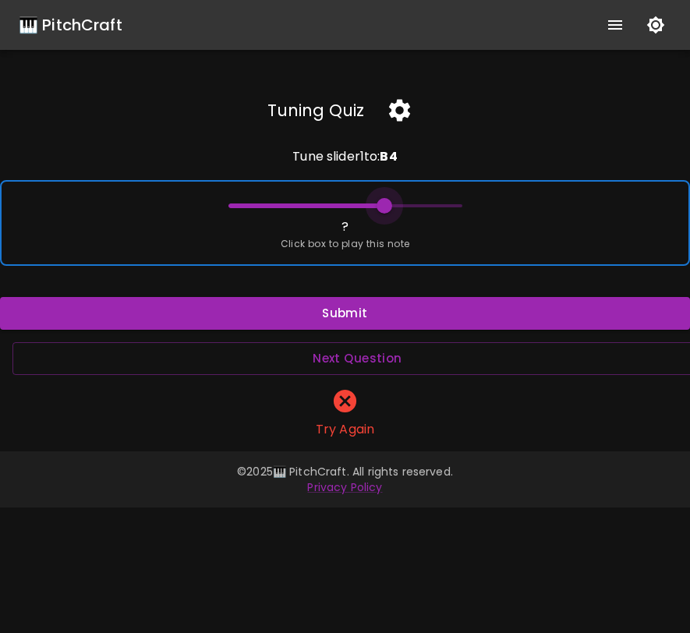
drag, startPoint x: 365, startPoint y: 210, endPoint x: 385, endPoint y: 207, distance: 20.5
click at [385, 207] on span at bounding box center [384, 206] width 16 height 16
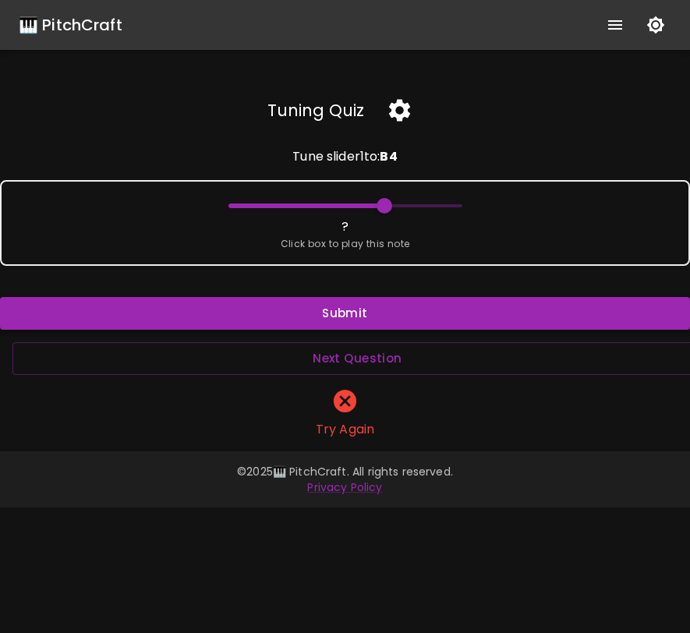
click at [397, 314] on button "Submit" at bounding box center [345, 313] width 690 height 33
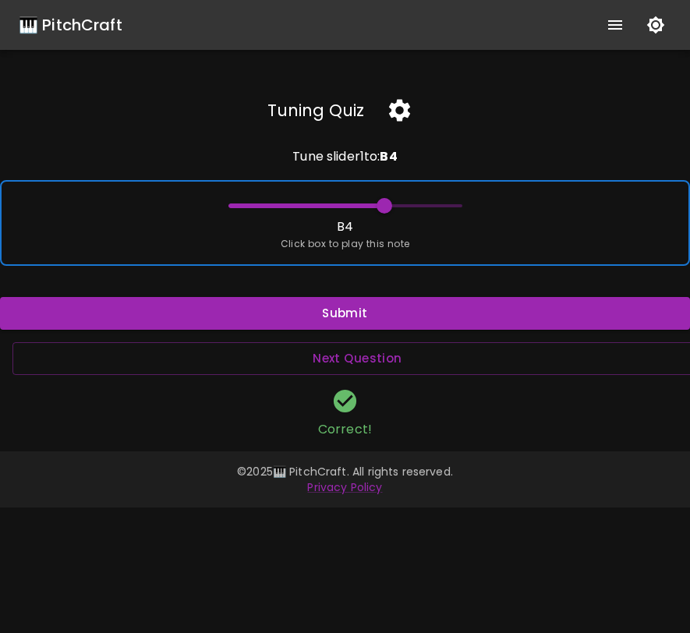
click at [397, 246] on span "Click box to play this note" at bounding box center [345, 244] width 129 height 16
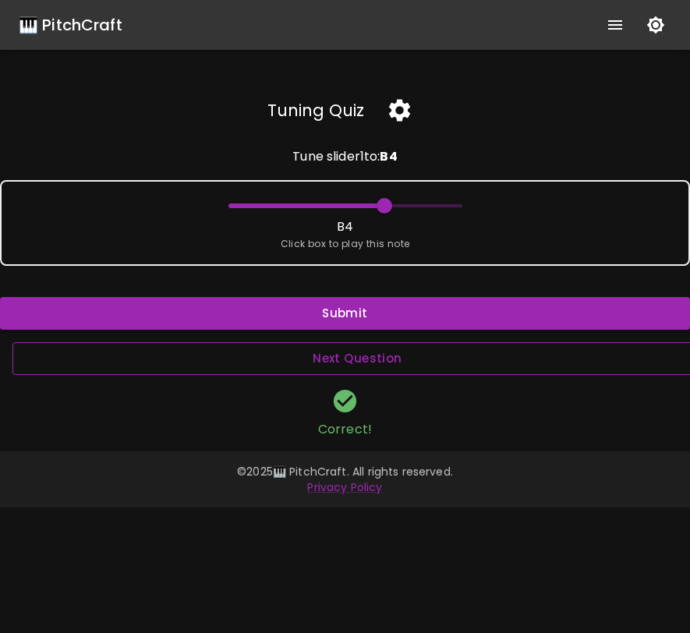
click at [415, 363] on button "Next Question" at bounding box center [357, 358] width 690 height 33
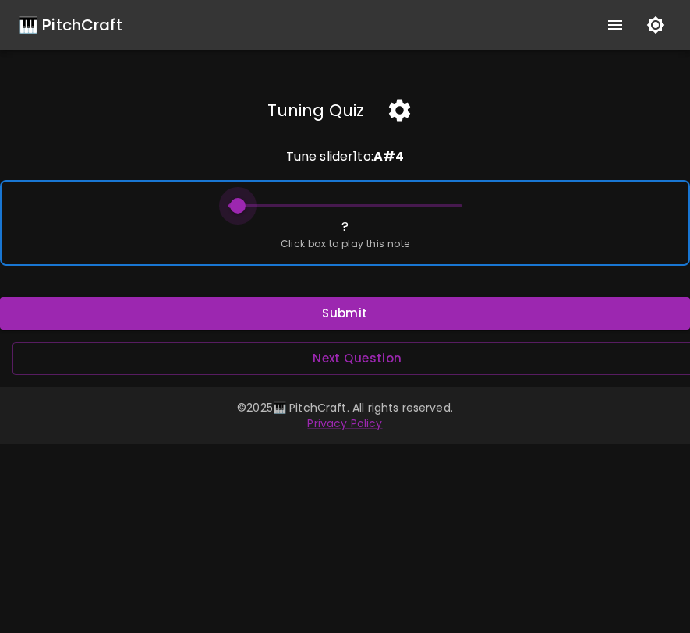
click at [233, 205] on span at bounding box center [238, 206] width 16 height 16
drag, startPoint x: 233, startPoint y: 205, endPoint x: 367, endPoint y: 203, distance: 134.1
click at [367, 203] on span at bounding box center [364, 206] width 16 height 16
click at [371, 202] on span at bounding box center [374, 206] width 16 height 16
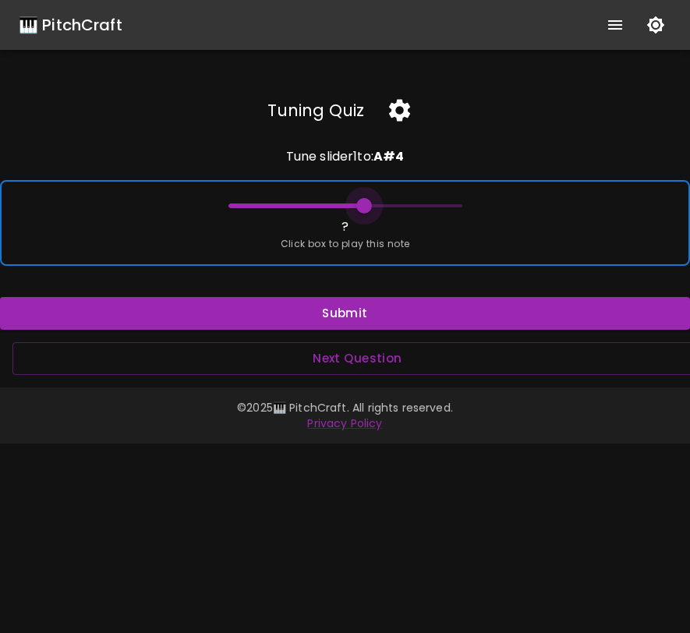
drag, startPoint x: 377, startPoint y: 205, endPoint x: 365, endPoint y: 204, distance: 12.5
click at [365, 204] on span at bounding box center [364, 206] width 16 height 16
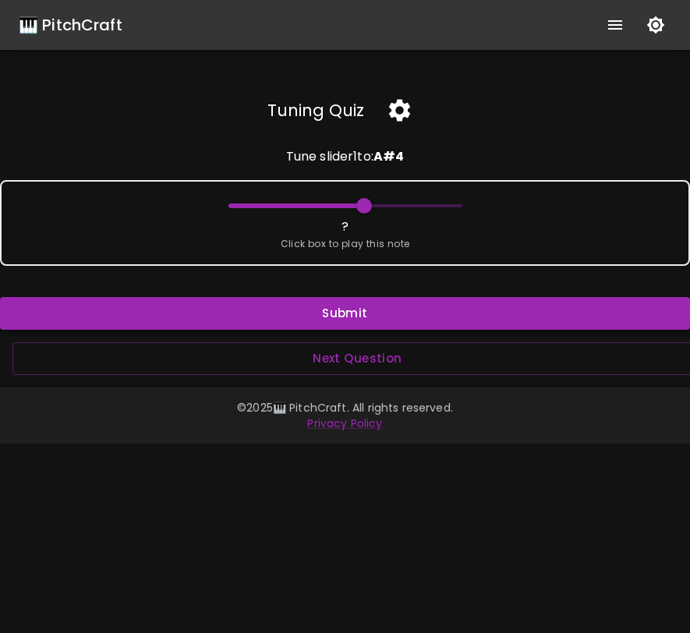
click at [369, 316] on button "Submit" at bounding box center [345, 313] width 690 height 33
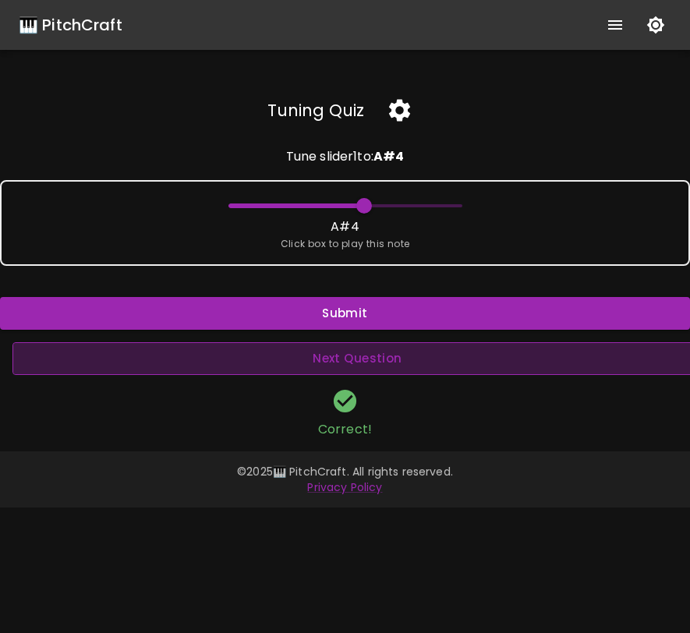
click at [408, 357] on button "Next Question" at bounding box center [357, 358] width 690 height 33
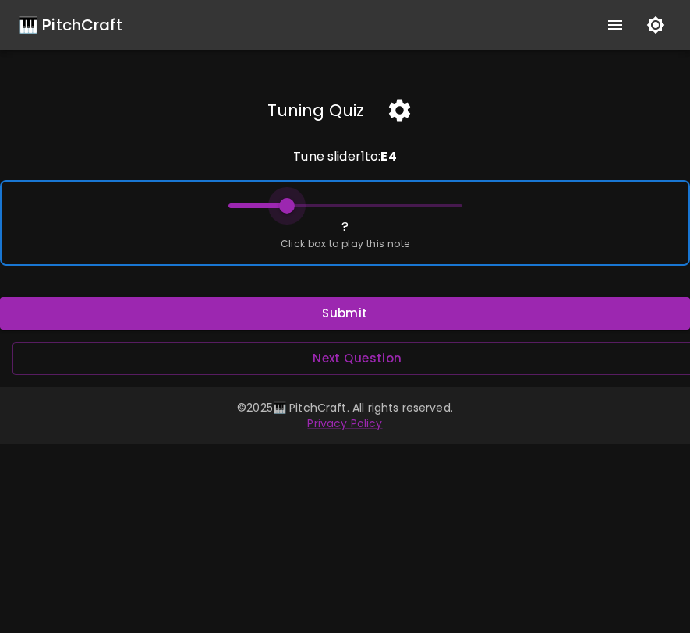
drag, startPoint x: 233, startPoint y: 202, endPoint x: 285, endPoint y: 202, distance: 52.2
click at [285, 202] on span at bounding box center [287, 206] width 16 height 16
drag, startPoint x: 285, startPoint y: 202, endPoint x: 271, endPoint y: 199, distance: 14.2
click at [271, 199] on span at bounding box center [268, 206] width 16 height 16
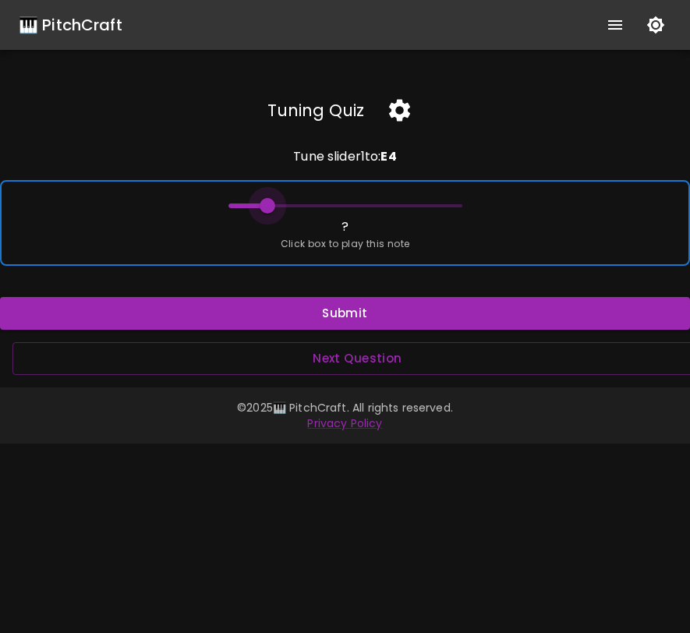
click at [271, 199] on span at bounding box center [268, 206] width 16 height 16
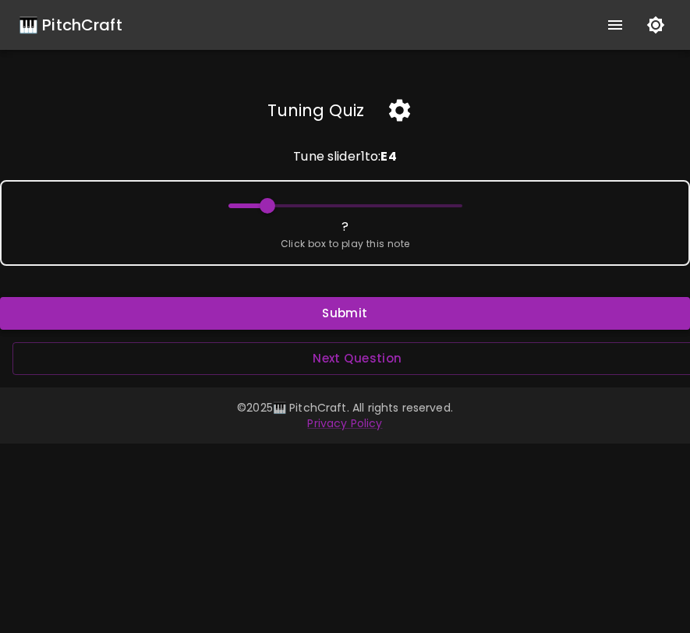
click at [330, 318] on button "Submit" at bounding box center [345, 313] width 690 height 33
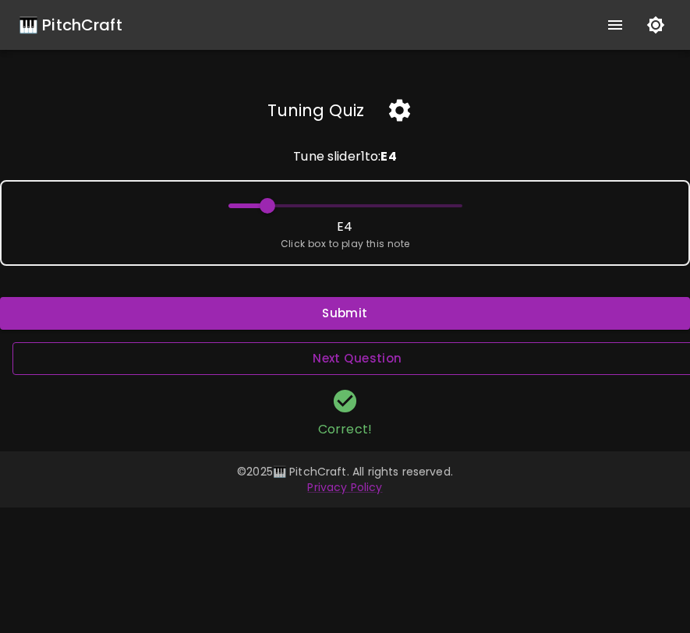
click at [351, 361] on button "Next Question" at bounding box center [357, 358] width 690 height 33
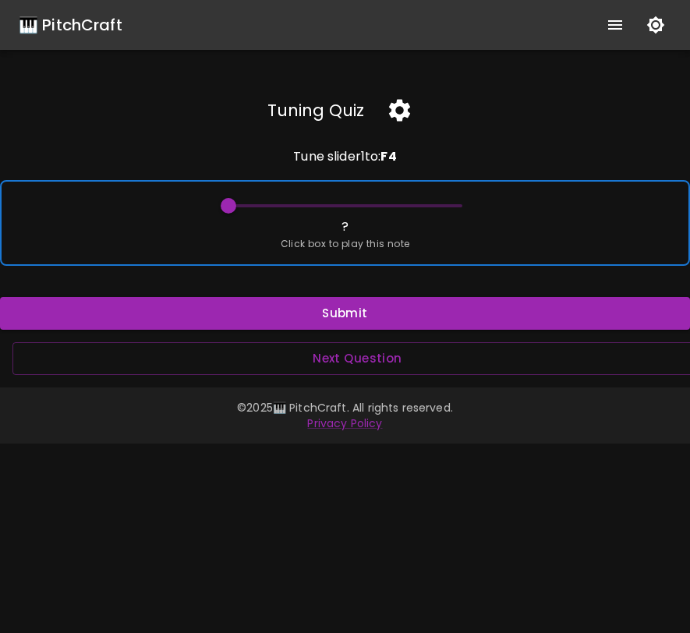
click at [231, 200] on span at bounding box center [229, 206] width 16 height 16
drag, startPoint x: 232, startPoint y: 201, endPoint x: 392, endPoint y: 215, distance: 160.4
click at [392, 214] on span at bounding box center [394, 206] width 16 height 16
drag, startPoint x: 395, startPoint y: 204, endPoint x: 365, endPoint y: 203, distance: 29.6
click at [365, 203] on span at bounding box center [364, 206] width 16 height 16
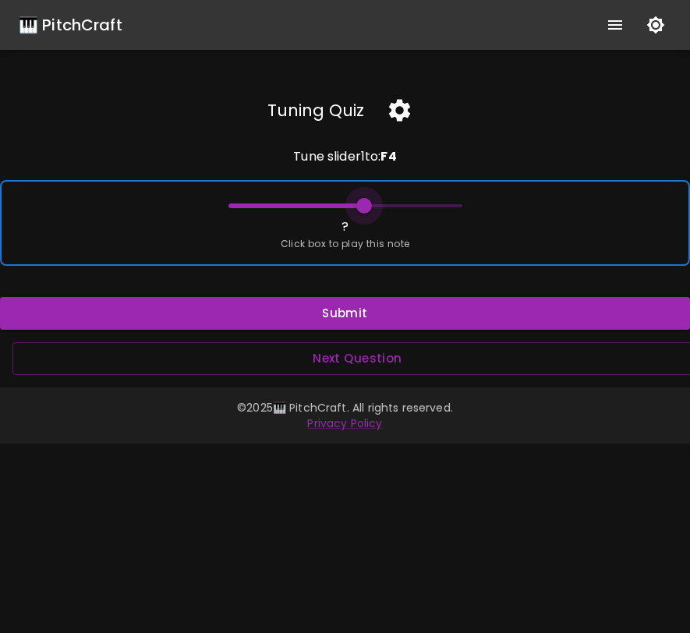
click at [366, 203] on span at bounding box center [364, 206] width 16 height 16
drag, startPoint x: 366, startPoint y: 203, endPoint x: 355, endPoint y: 201, distance: 11.2
click at [355, 201] on span at bounding box center [355, 206] width 16 height 16
drag, startPoint x: 358, startPoint y: 204, endPoint x: 400, endPoint y: 205, distance: 41.3
click at [400, 205] on span at bounding box center [404, 206] width 16 height 16
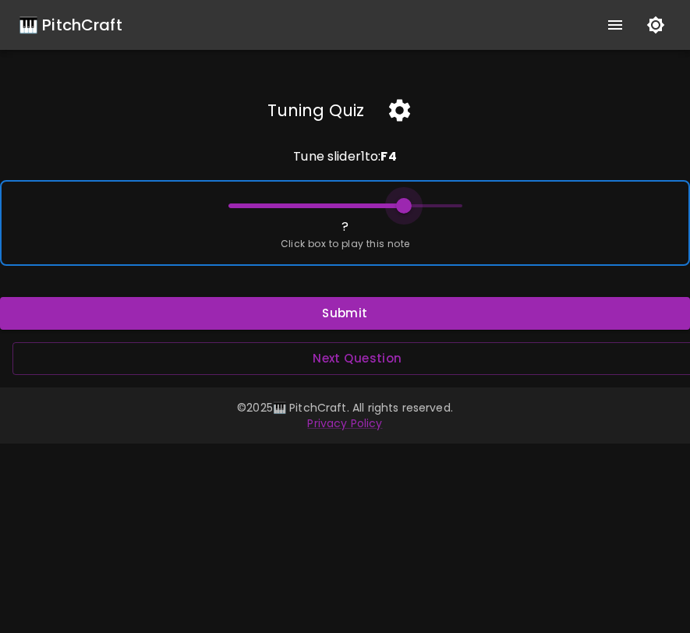
click at [402, 203] on span at bounding box center [404, 206] width 16 height 16
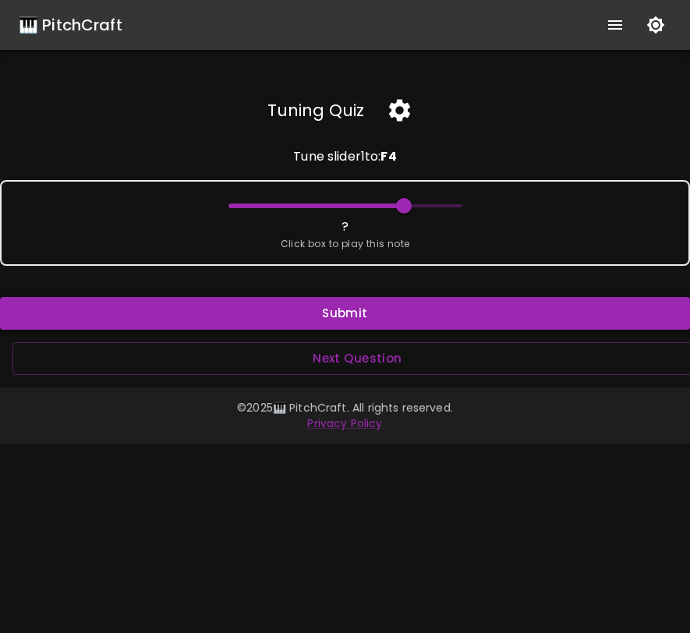
click at [405, 315] on button "Submit" at bounding box center [345, 313] width 690 height 33
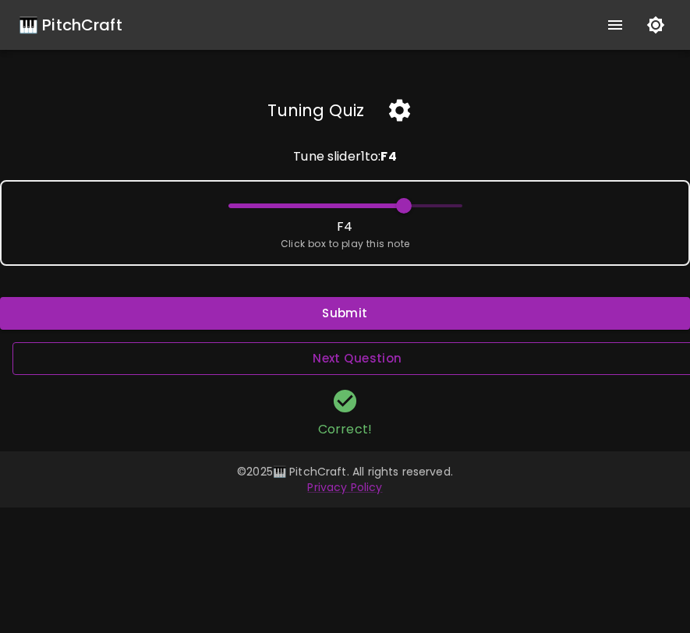
click at [400, 358] on button "Next Question" at bounding box center [357, 358] width 690 height 33
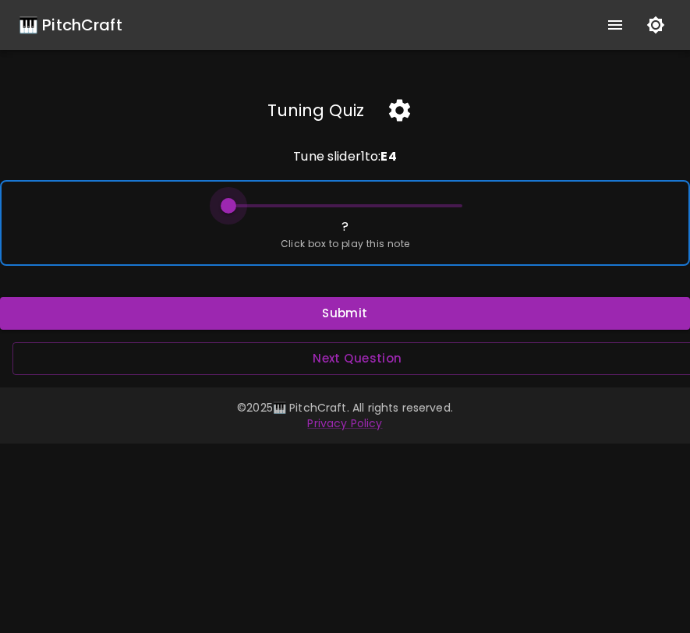
click at [224, 202] on span at bounding box center [229, 206] width 16 height 16
drag, startPoint x: 224, startPoint y: 202, endPoint x: 389, endPoint y: 204, distance: 164.4
click at [390, 204] on span at bounding box center [394, 206] width 16 height 16
drag, startPoint x: 389, startPoint y: 204, endPoint x: 369, endPoint y: 202, distance: 20.4
click at [369, 202] on span at bounding box center [364, 206] width 16 height 16
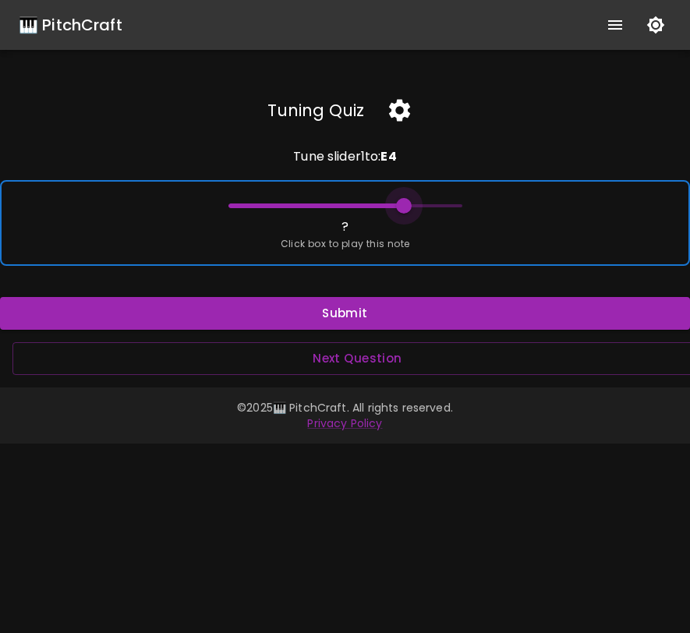
drag, startPoint x: 369, startPoint y: 202, endPoint x: 403, endPoint y: 203, distance: 34.3
click at [404, 203] on span at bounding box center [404, 206] width 16 height 16
drag, startPoint x: 403, startPoint y: 203, endPoint x: 375, endPoint y: 203, distance: 28.1
click at [375, 203] on span at bounding box center [374, 206] width 16 height 16
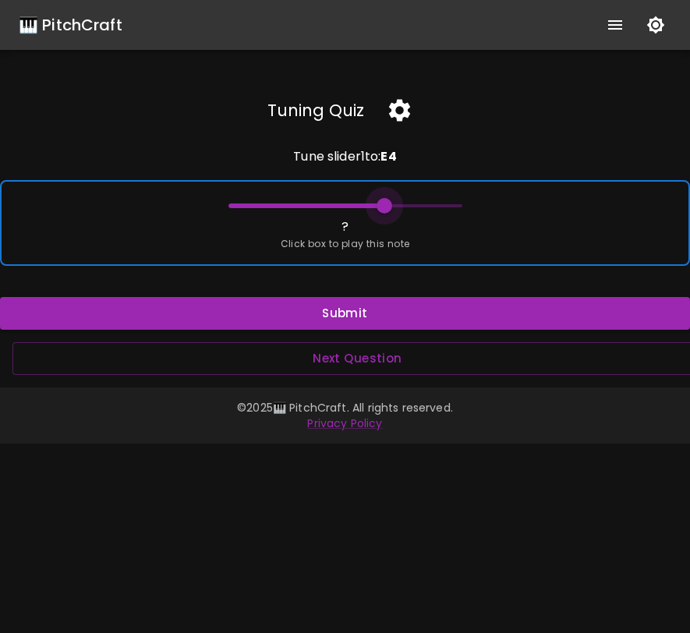
click at [386, 208] on span at bounding box center [384, 206] width 16 height 16
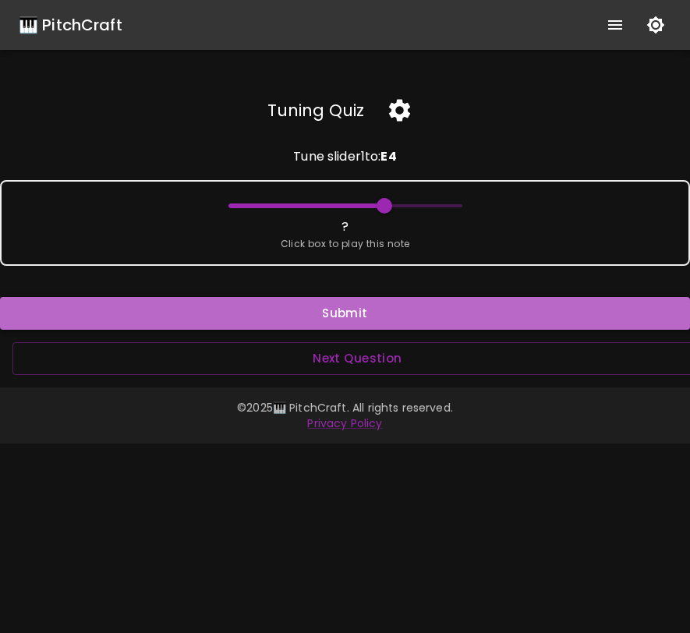
click at [378, 313] on button "Submit" at bounding box center [345, 313] width 690 height 33
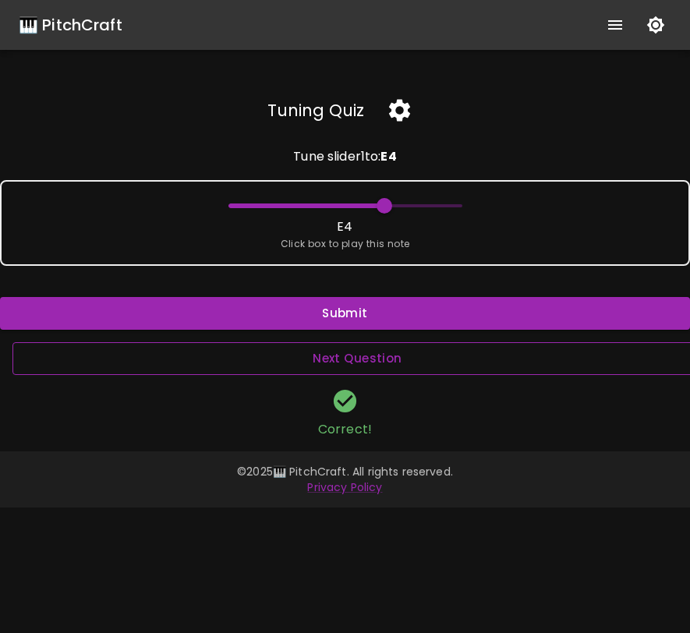
click at [376, 354] on button "Next Question" at bounding box center [357, 358] width 690 height 33
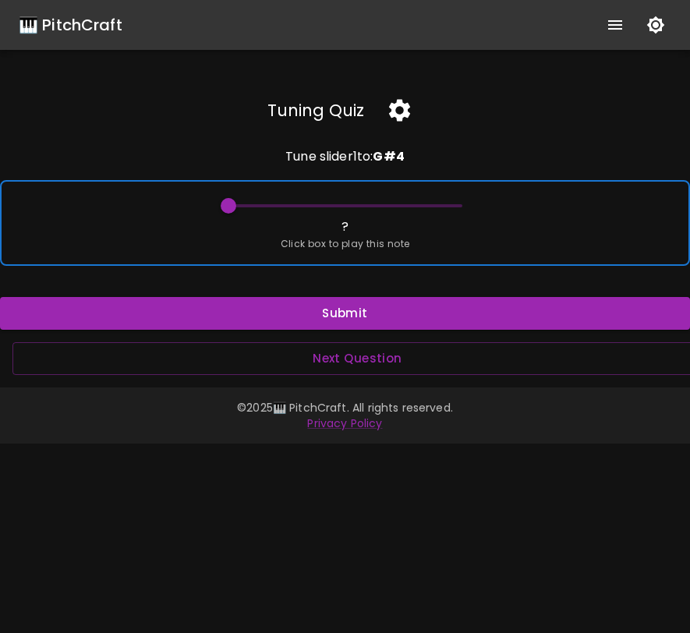
click at [228, 203] on span at bounding box center [229, 206] width 16 height 16
drag, startPoint x: 228, startPoint y: 203, endPoint x: 256, endPoint y: 199, distance: 28.3
click at [256, 199] on span at bounding box center [257, 206] width 16 height 16
drag, startPoint x: 256, startPoint y: 207, endPoint x: 245, endPoint y: 203, distance: 12.3
click at [245, 203] on span at bounding box center [247, 206] width 16 height 16
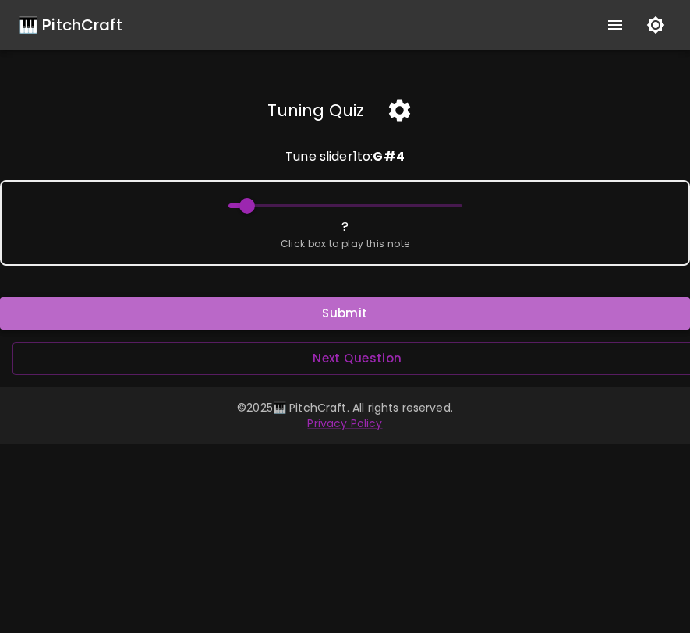
click at [306, 308] on button "Submit" at bounding box center [345, 313] width 690 height 33
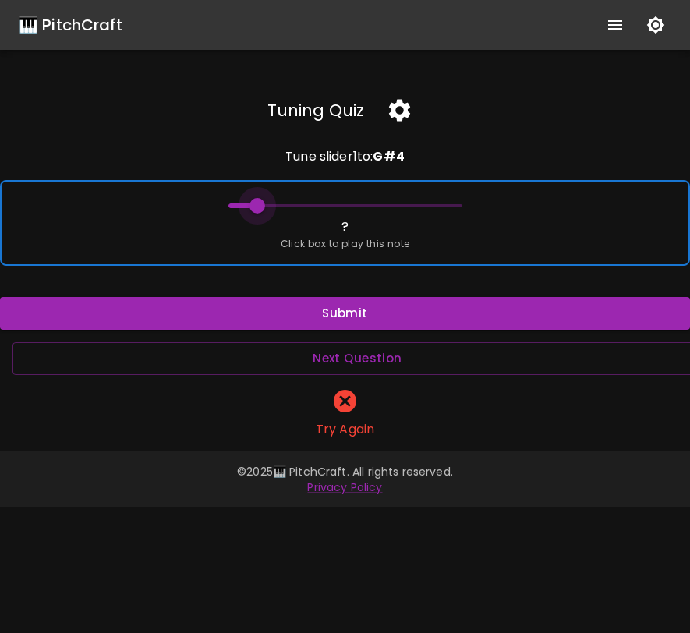
drag, startPoint x: 250, startPoint y: 203, endPoint x: 258, endPoint y: 204, distance: 7.9
click at [259, 204] on span at bounding box center [257, 206] width 16 height 16
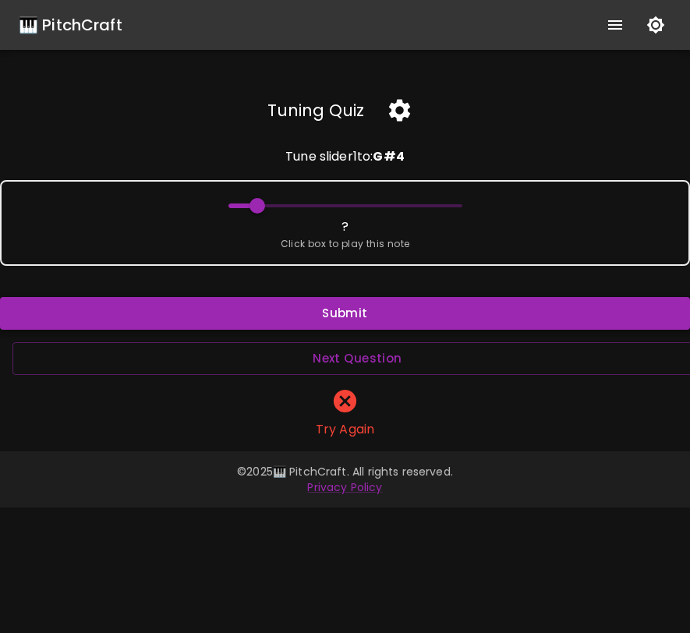
click at [295, 309] on button "Submit" at bounding box center [345, 313] width 690 height 33
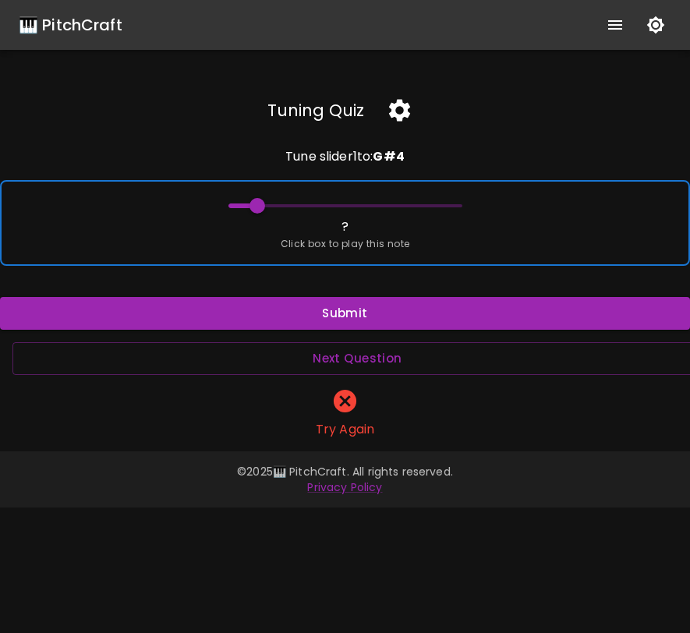
type input "68"
click at [267, 199] on span at bounding box center [268, 206] width 16 height 16
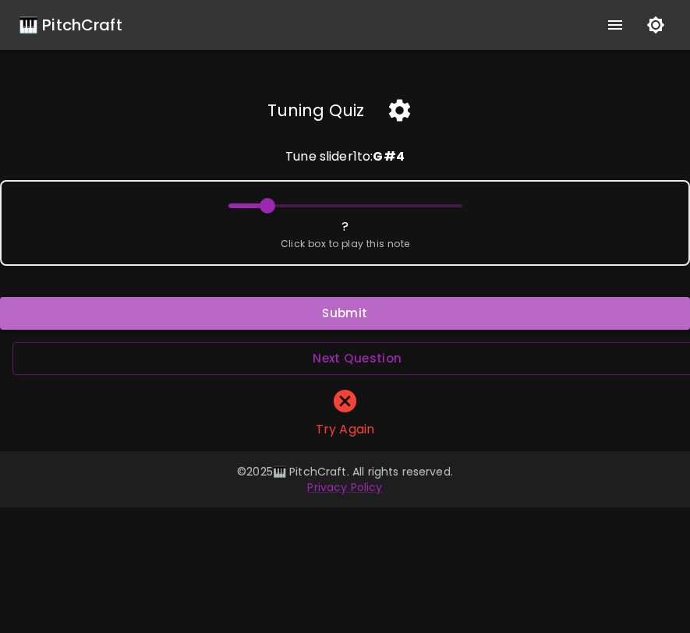
click at [313, 311] on button "Submit" at bounding box center [345, 313] width 690 height 33
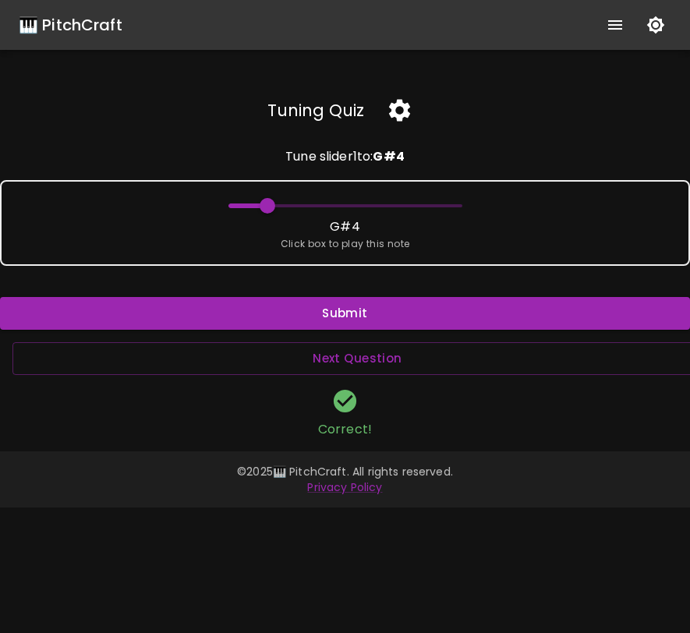
click at [403, 111] on icon "button" at bounding box center [399, 111] width 21 height 22
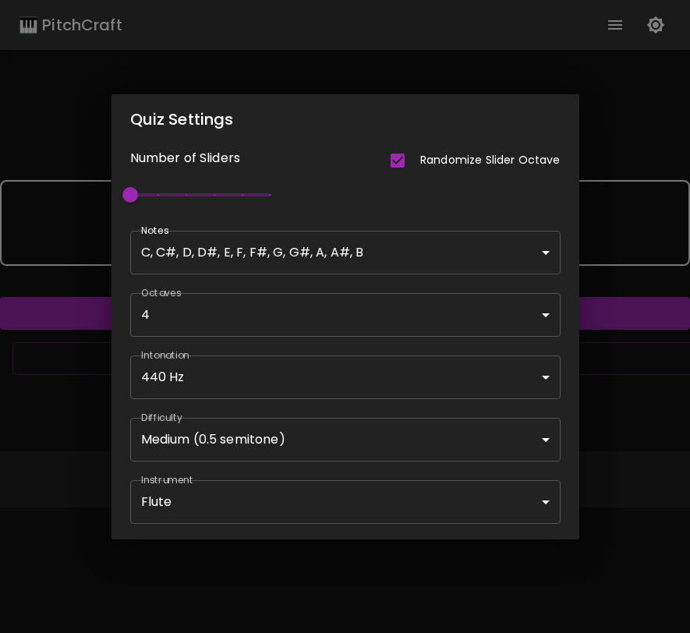
click at [355, 444] on body "🎹 PitchCraft About Badges Wizard Reading Pro Log Out Tuning Quiz Tune slider 1 …" at bounding box center [345, 316] width 690 height 633
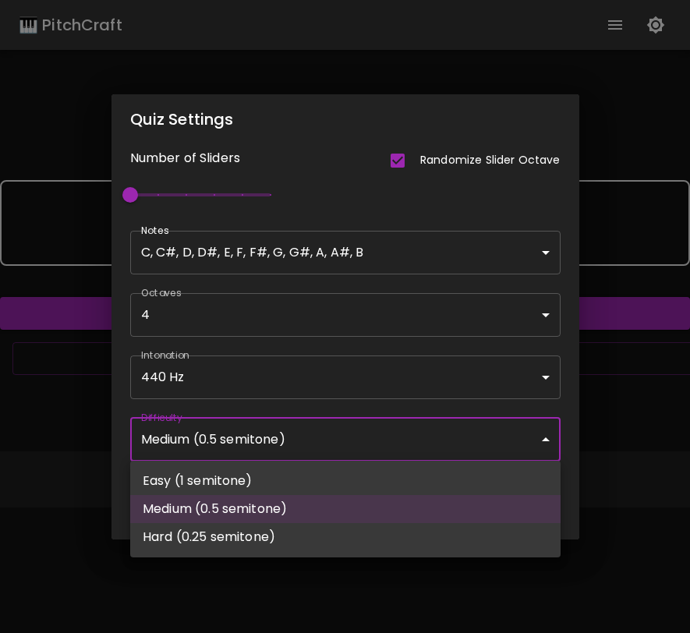
click at [614, 412] on div at bounding box center [345, 316] width 690 height 633
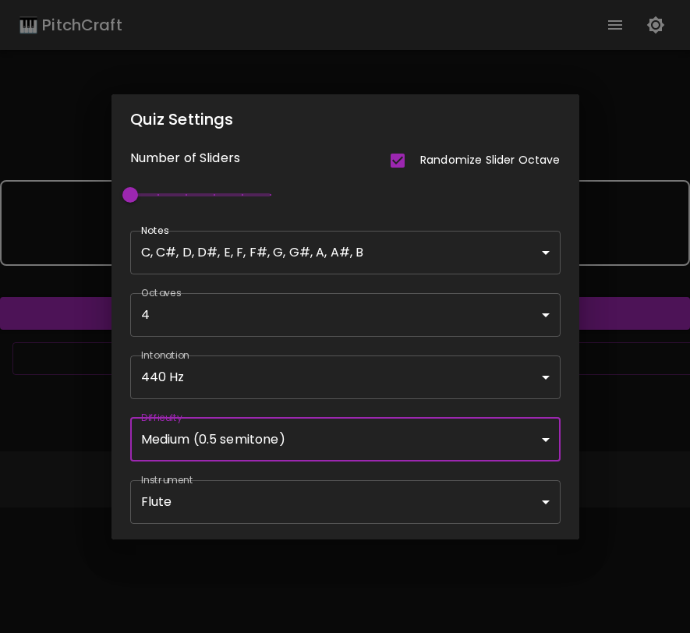
click at [589, 152] on div "Quiz Settings Number of Sliders Randomize Slider Octave 1 Notes C, C#, D, D#, E…" at bounding box center [345, 316] width 690 height 633
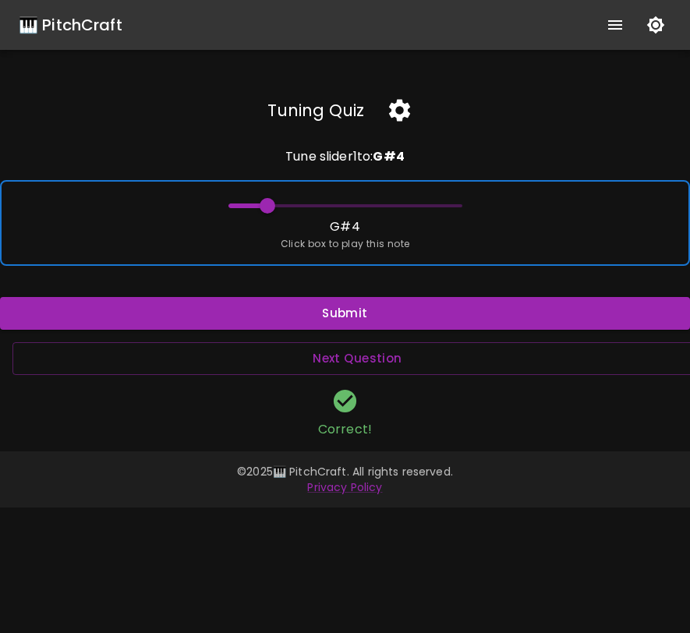
click at [493, 250] on div "G#4 Click box to play this note" at bounding box center [345, 223] width 690 height 86
click at [484, 248] on div "G#4 Click box to play this note" at bounding box center [345, 223] width 690 height 86
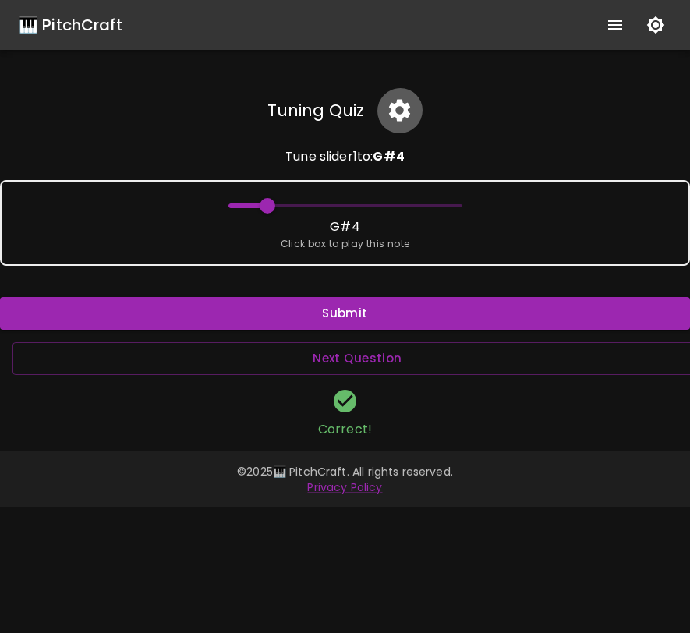
click at [396, 115] on icon "button" at bounding box center [399, 111] width 21 height 22
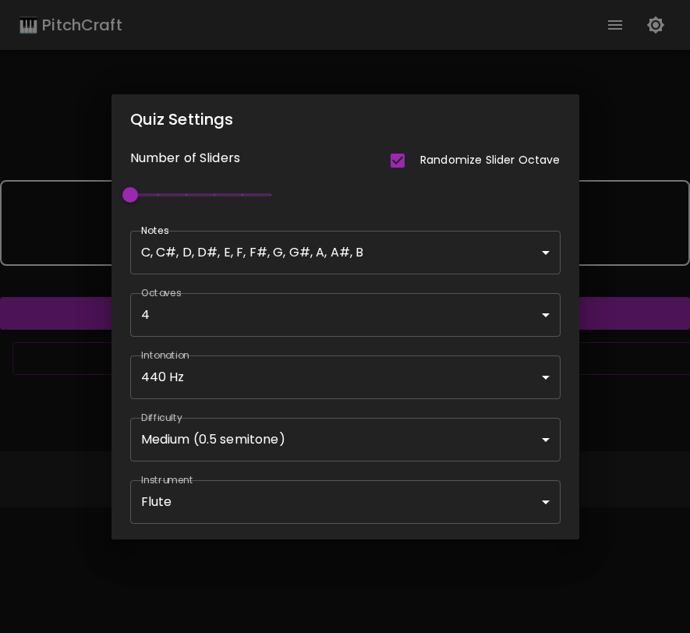
click at [333, 437] on body "🎹 PitchCraft About Badges Wizard Reading Pro Log Out Tuning Quiz Tune slider 1 …" at bounding box center [345, 316] width 690 height 633
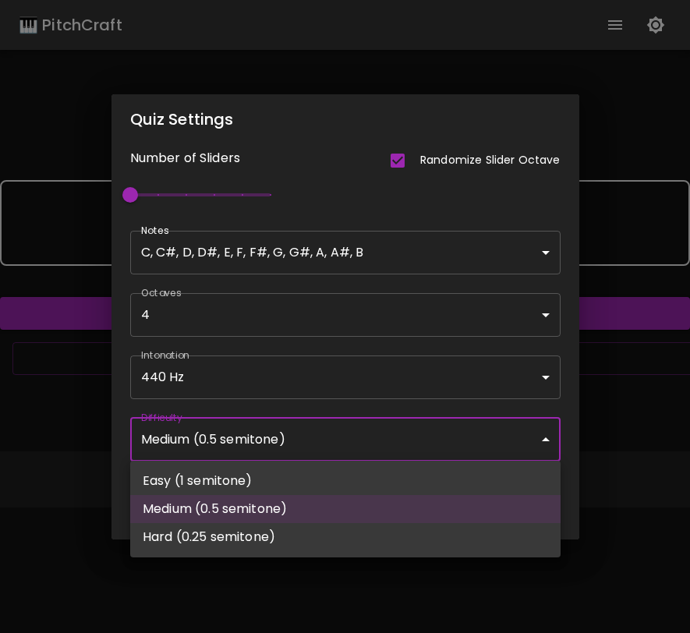
click at [301, 531] on li "Hard (0.25 semitone)" at bounding box center [345, 537] width 430 height 28
type input "61"
type input "Hard (0.25 semitone)"
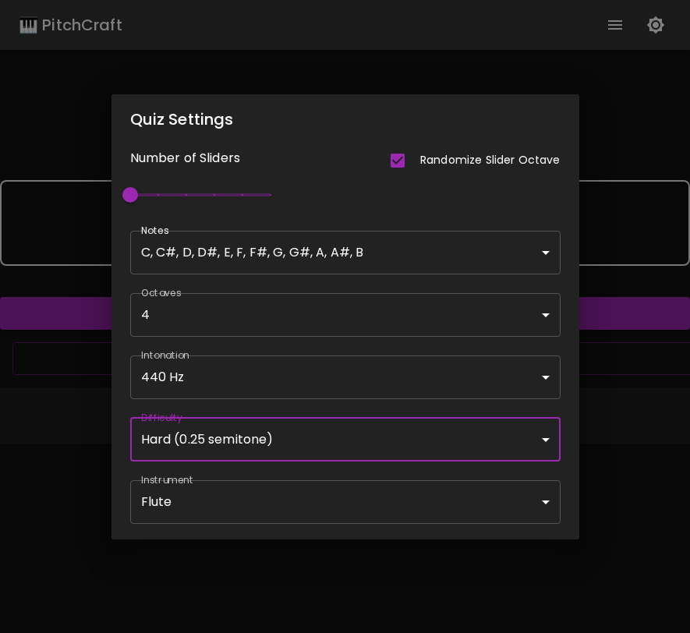
click at [620, 397] on div "Quiz Settings Number of Sliders Randomize Slider Octave 1 Notes C, C#, D, D#, E…" at bounding box center [345, 316] width 690 height 633
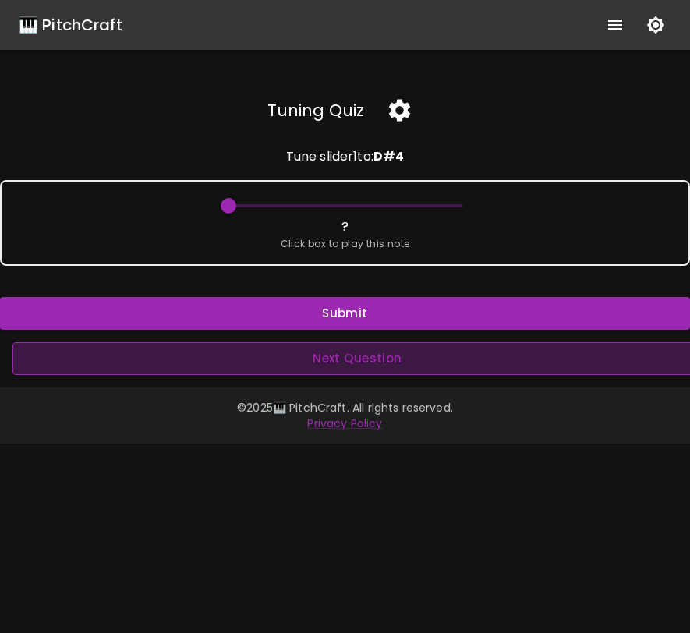
click at [440, 360] on button "Next Question" at bounding box center [357, 358] width 690 height 33
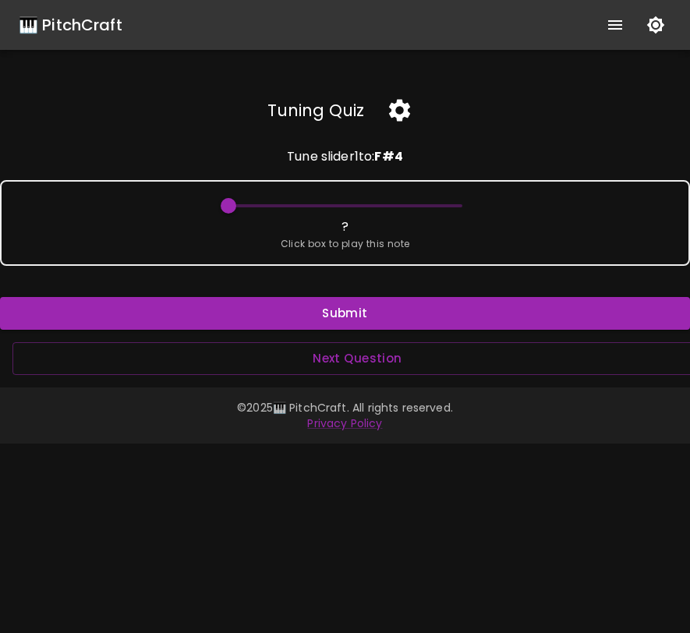
click at [381, 330] on div "Submit" at bounding box center [345, 313] width 690 height 33
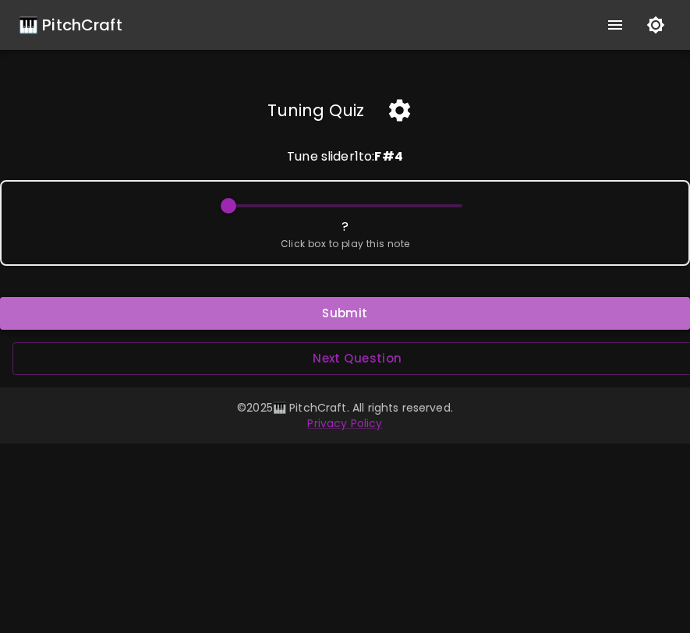
click at [383, 316] on button "Submit" at bounding box center [345, 313] width 690 height 33
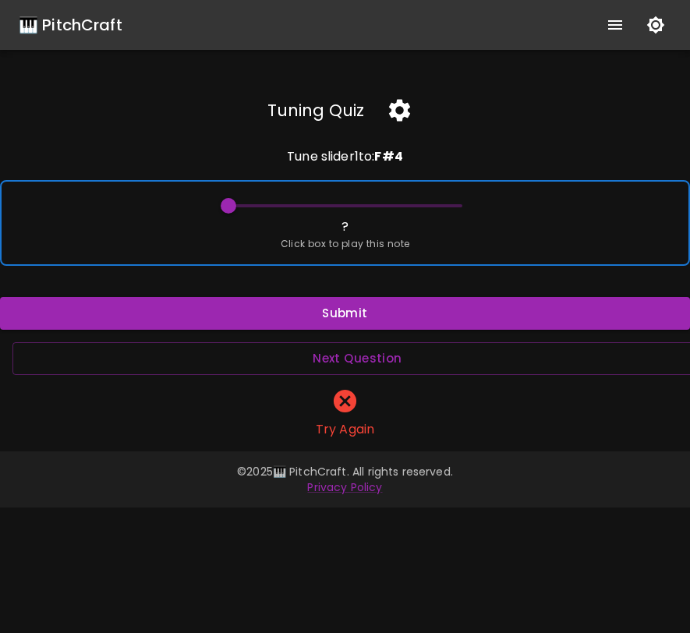
click at [411, 244] on div "? Click box to play this note" at bounding box center [345, 223] width 690 height 86
drag, startPoint x: 231, startPoint y: 211, endPoint x: 362, endPoint y: 201, distance: 132.1
click at [362, 201] on span at bounding box center [364, 206] width 16 height 16
drag, startPoint x: 362, startPoint y: 201, endPoint x: 331, endPoint y: 203, distance: 31.3
click at [331, 203] on span at bounding box center [331, 206] width 16 height 16
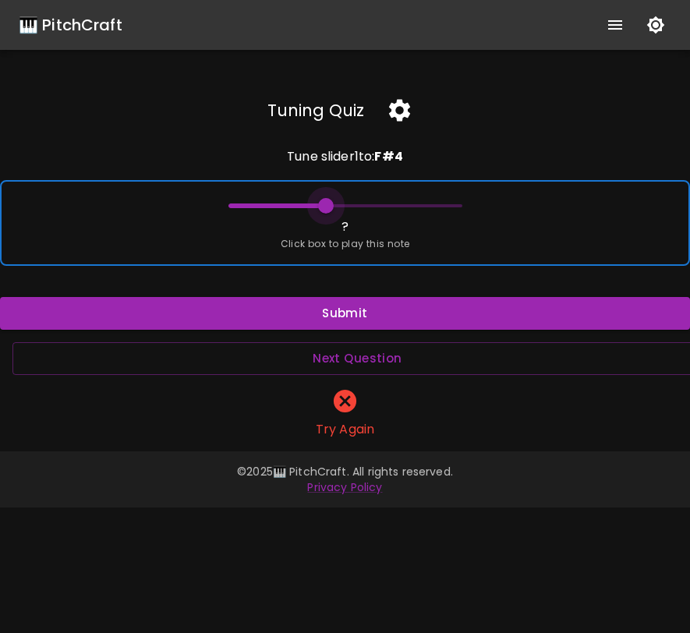
click at [326, 204] on span at bounding box center [326, 206] width 16 height 16
drag, startPoint x: 326, startPoint y: 204, endPoint x: 313, endPoint y: 205, distance: 12.5
click at [313, 205] on span at bounding box center [316, 206] width 16 height 16
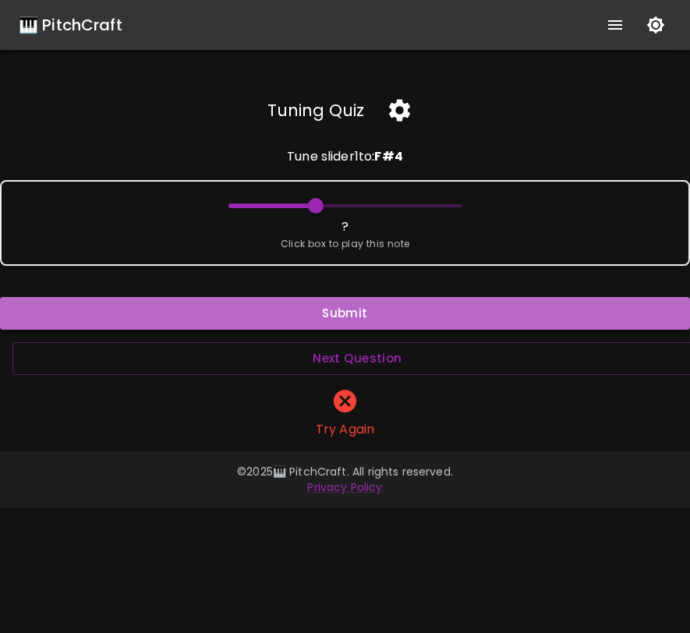
click at [340, 322] on button "Submit" at bounding box center [345, 313] width 690 height 33
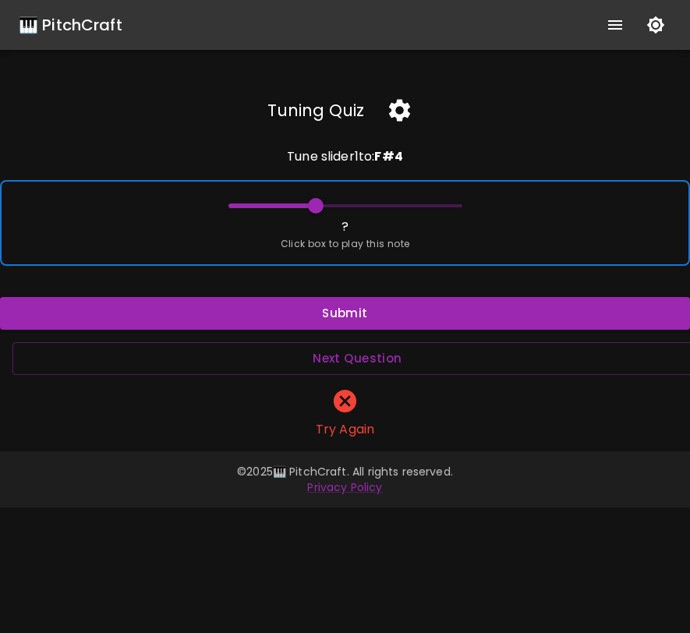
click at [317, 200] on span at bounding box center [316, 206] width 16 height 16
click at [311, 206] on span at bounding box center [311, 206] width 16 height 16
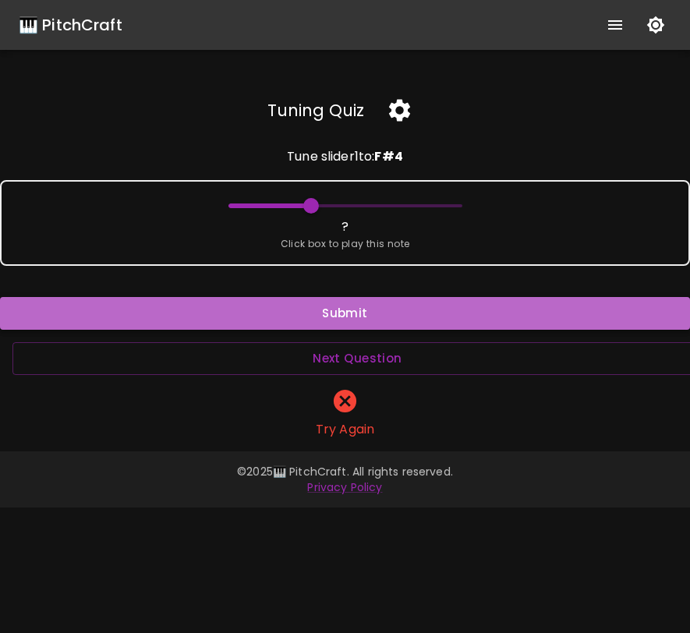
click at [315, 308] on button "Submit" at bounding box center [345, 313] width 690 height 33
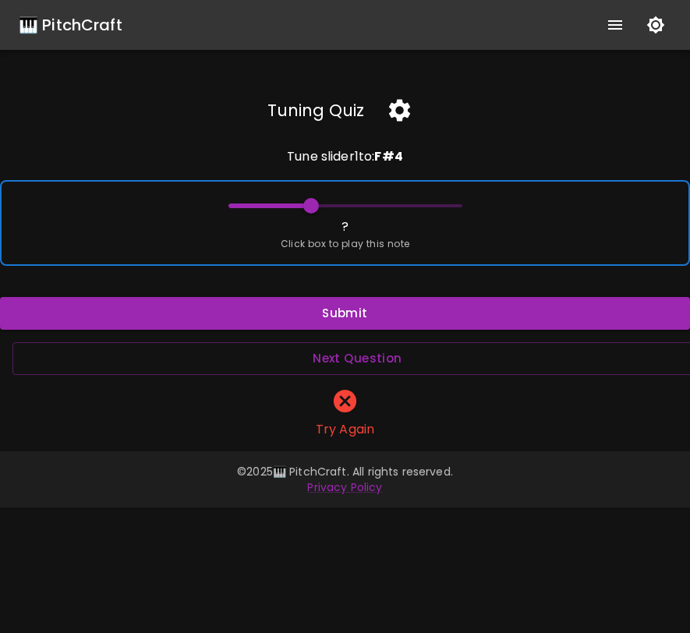
type input "66"
click at [305, 207] on span at bounding box center [306, 206] width 16 height 16
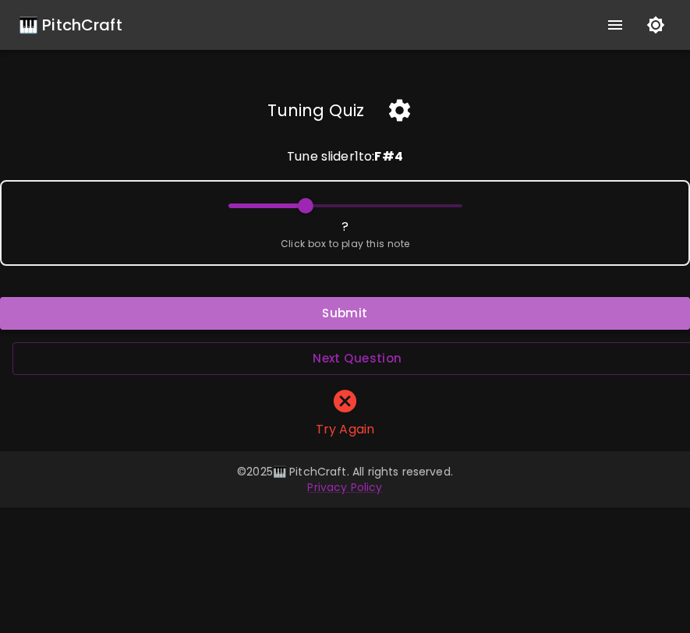
click at [326, 307] on button "Submit" at bounding box center [345, 313] width 690 height 33
